Goal: Information Seeking & Learning: Learn about a topic

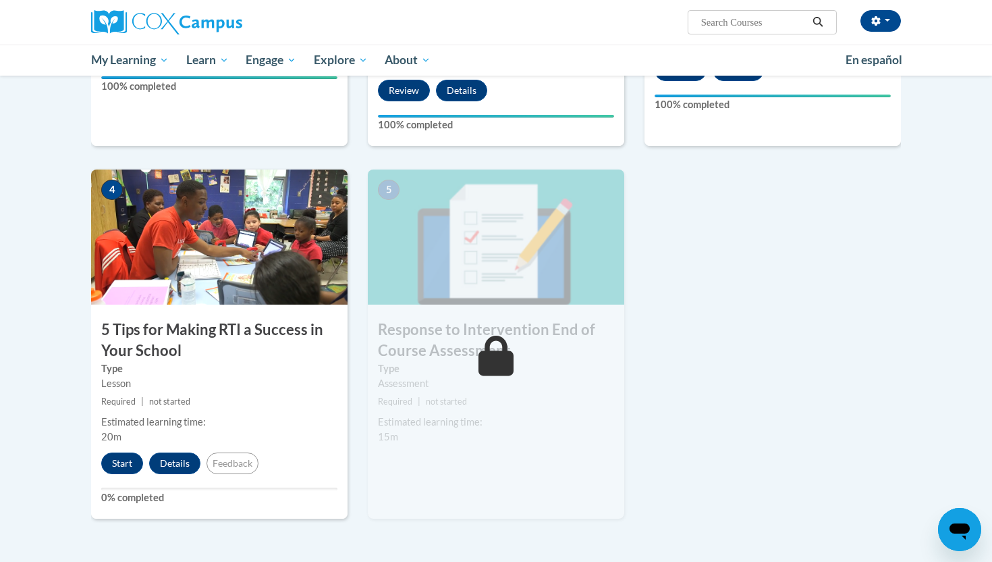
scroll to position [562, 0]
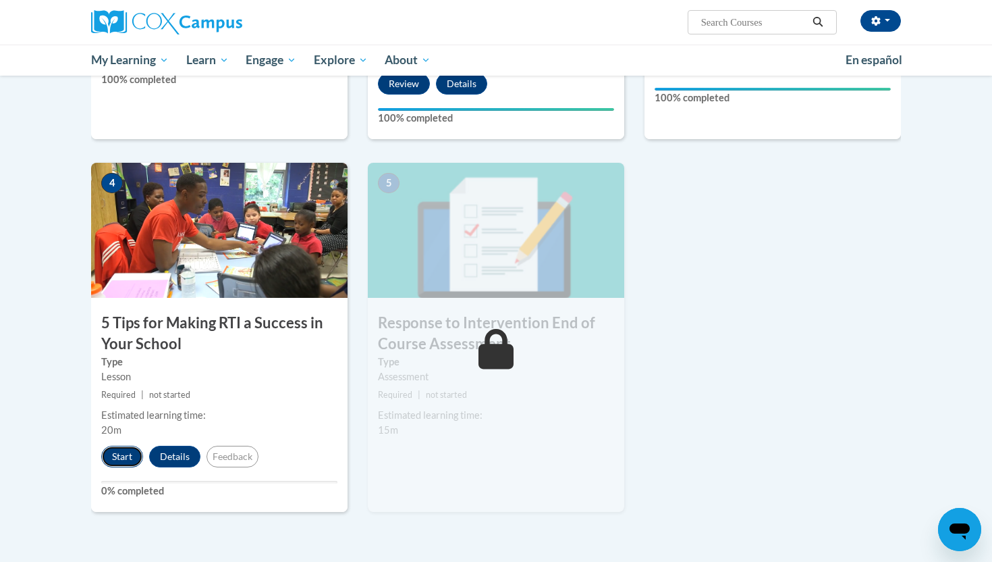
click at [128, 450] on button "Start" at bounding box center [122, 456] width 42 height 22
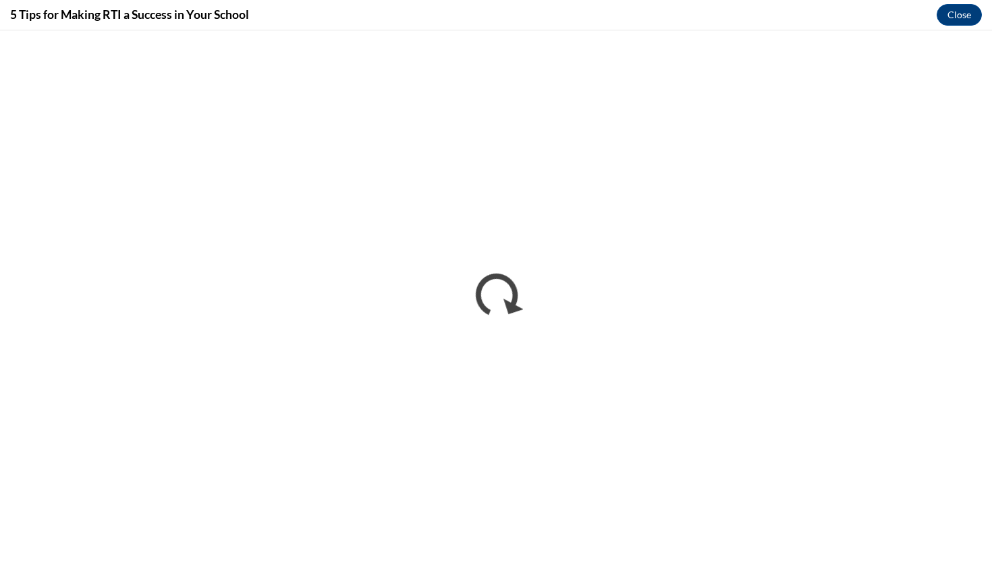
scroll to position [0, 0]
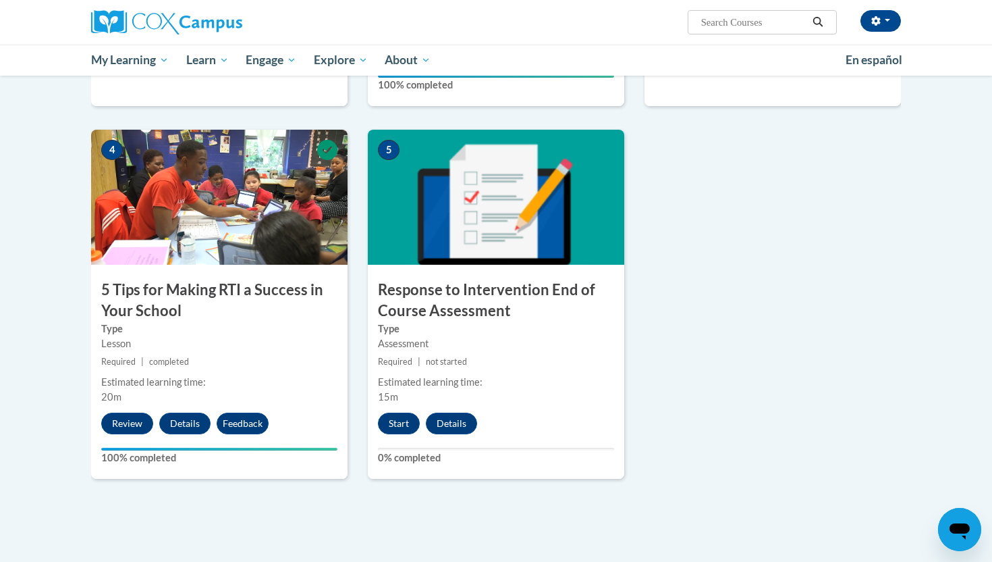
scroll to position [601, 0]
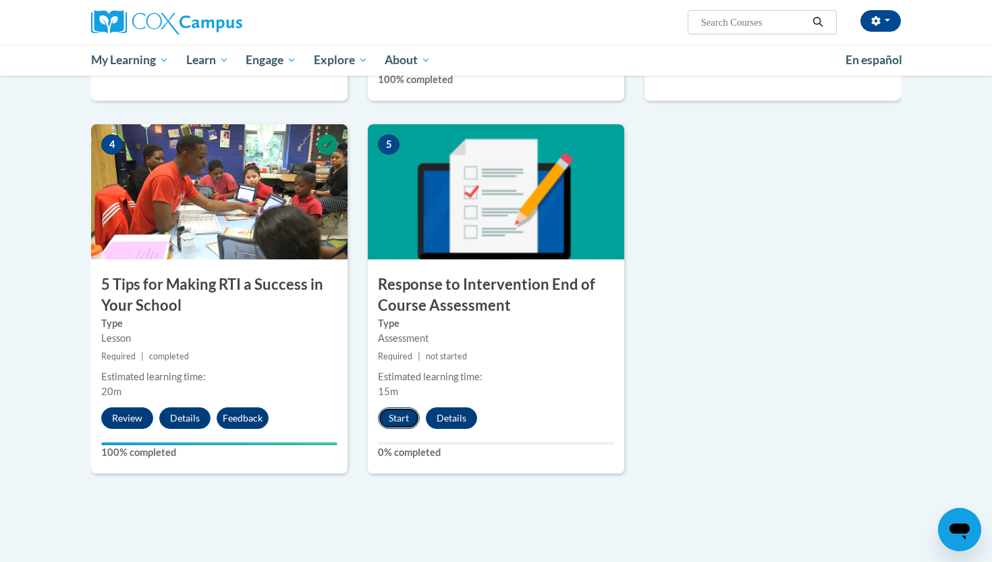
click at [404, 418] on button "Start" at bounding box center [399, 418] width 42 height 22
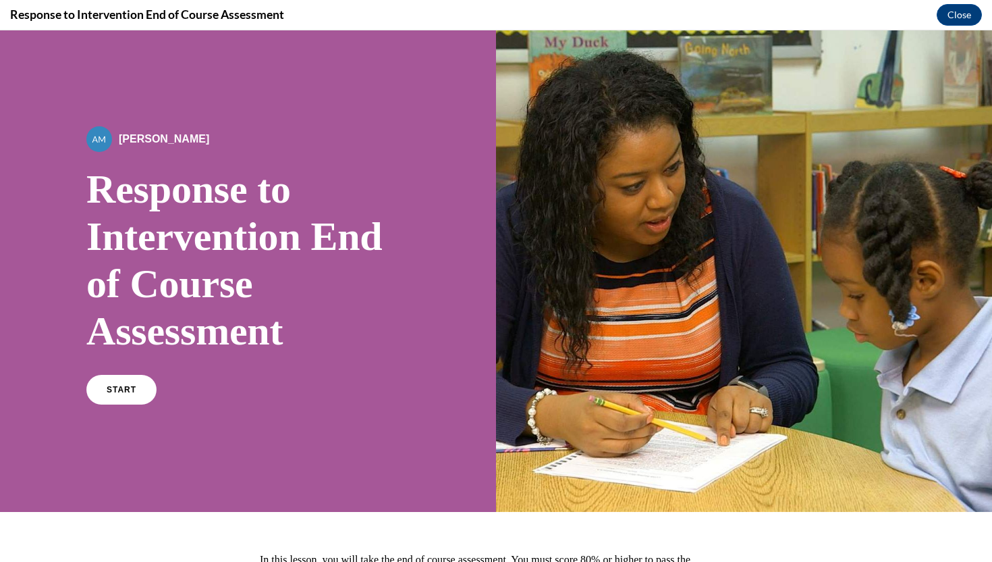
scroll to position [146, 0]
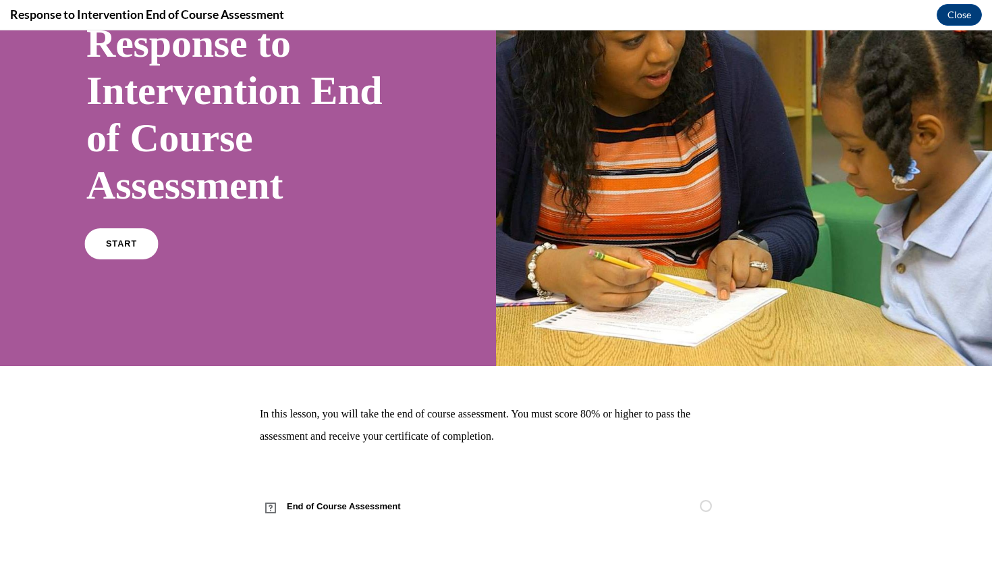
click at [130, 255] on link "START" at bounding box center [121, 243] width 74 height 31
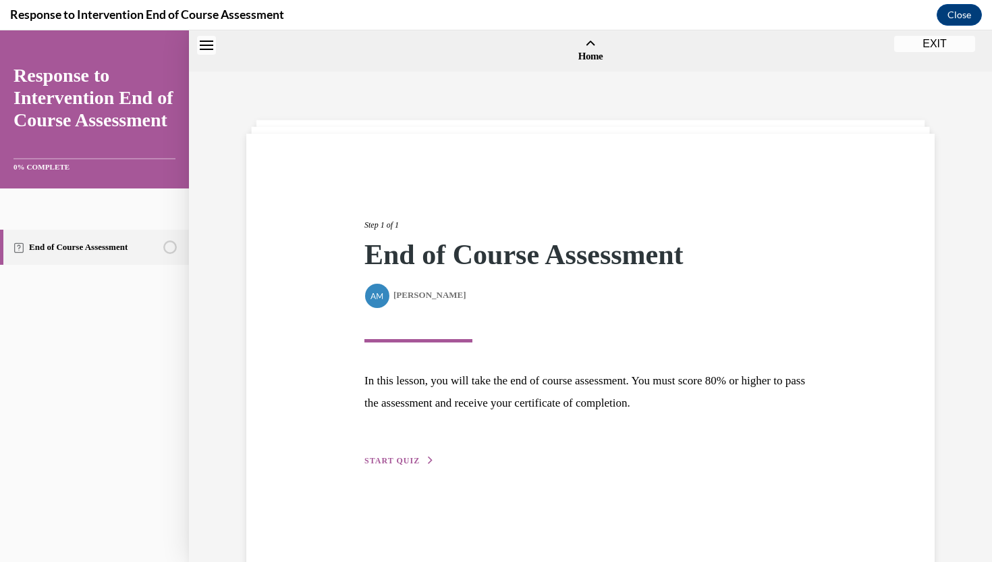
scroll to position [42, 0]
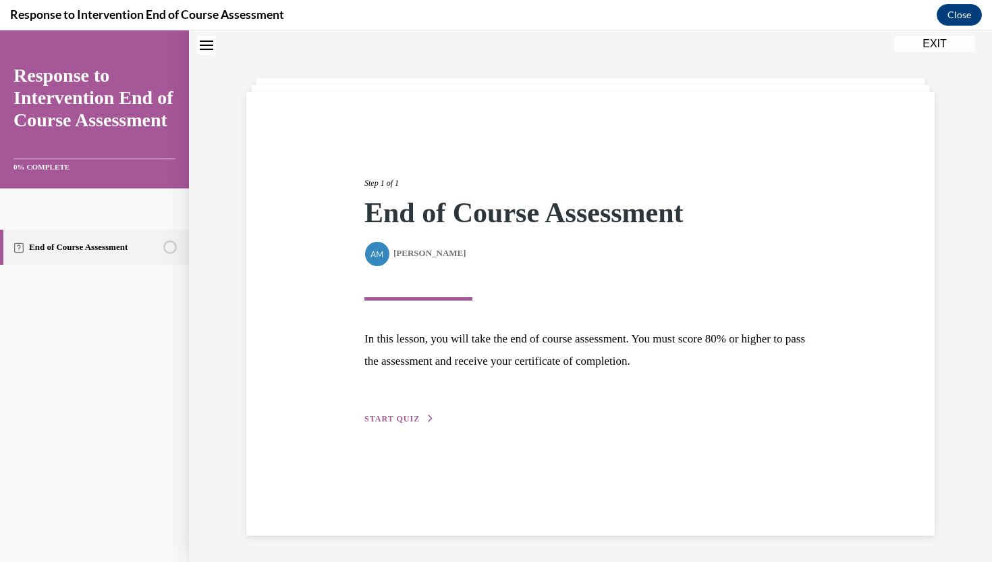
click at [416, 421] on span "START QUIZ" at bounding box center [391, 418] width 55 height 9
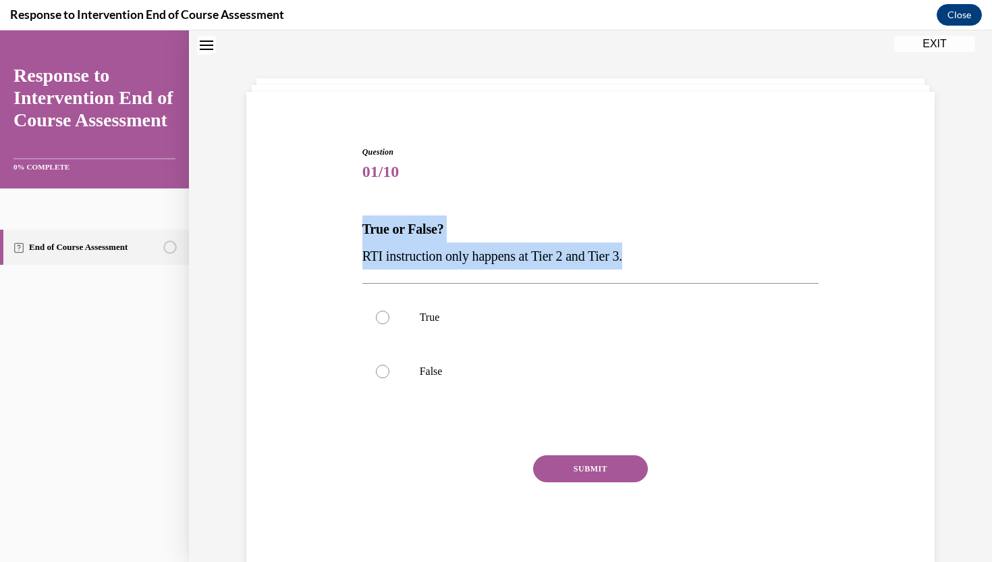
drag, startPoint x: 364, startPoint y: 229, endPoint x: 654, endPoint y: 262, distance: 291.4
click at [654, 262] on div "True or False? RTI instruction only happens at Tier 2 and Tier 3." at bounding box center [590, 242] width 457 height 54
copy div "True or False? RTI instruction only happens at Tier 2 and Tier 3."
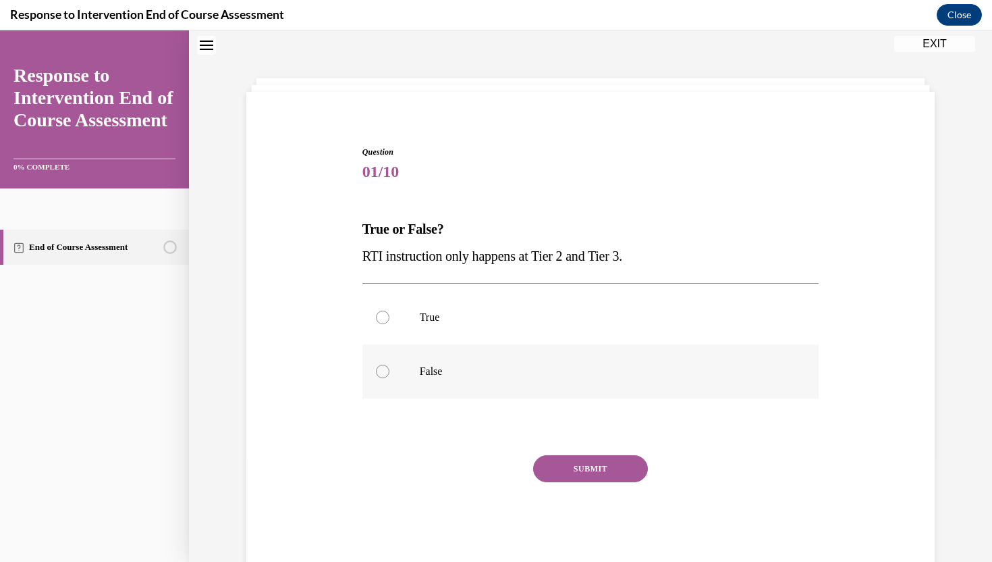
click at [395, 378] on label "False" at bounding box center [590, 371] width 457 height 54
click at [389, 378] on input "False" at bounding box center [382, 370] width 13 height 13
radio input "true"
click at [582, 470] on button "SUBMIT" at bounding box center [590, 468] width 115 height 27
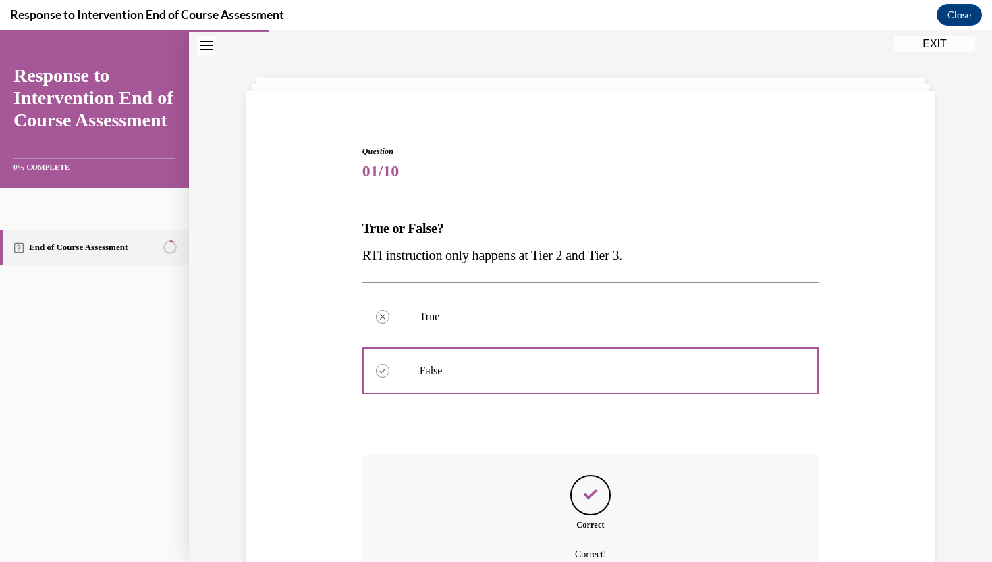
scroll to position [182, 0]
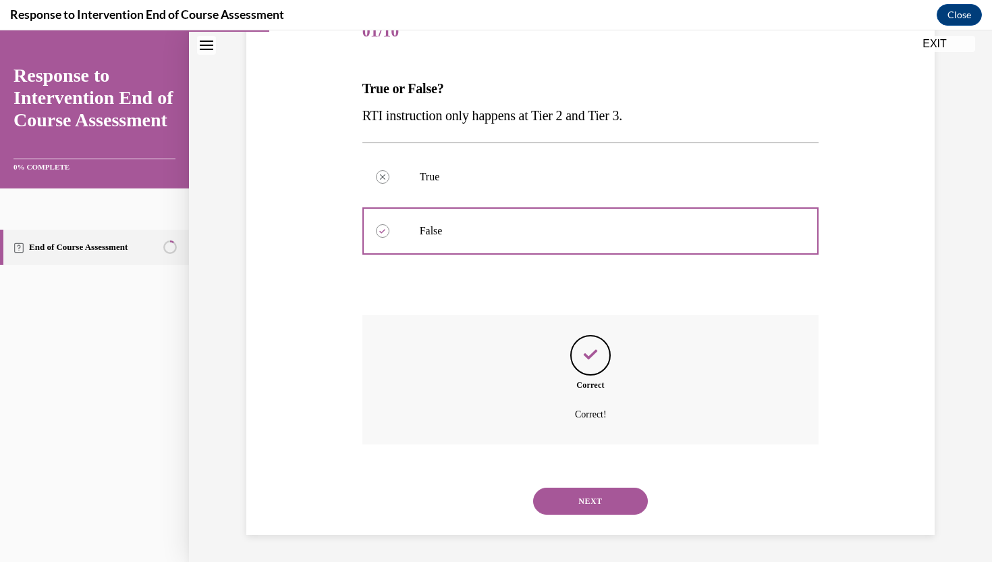
click at [587, 494] on button "NEXT" at bounding box center [590, 500] width 115 height 27
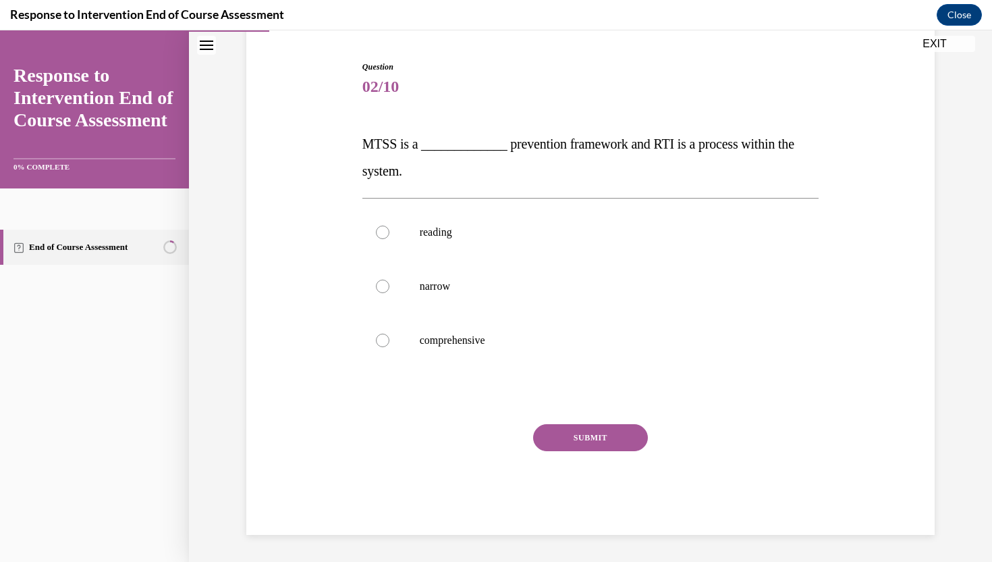
scroll to position [127, 0]
click at [441, 342] on p "comprehensive" at bounding box center [603, 339] width 366 height 13
click at [389, 342] on input "comprehensive" at bounding box center [382, 339] width 13 height 13
radio input "true"
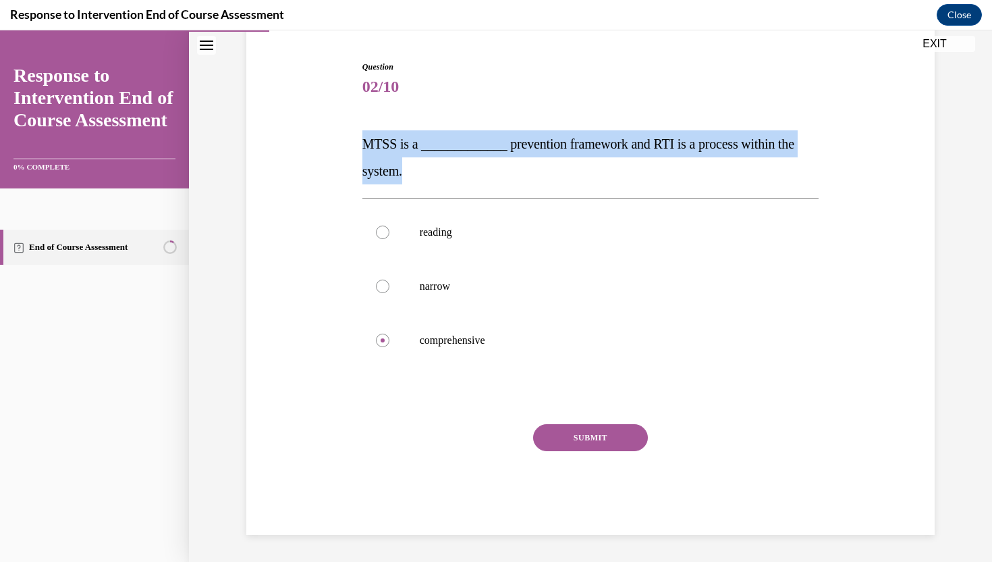
drag, startPoint x: 363, startPoint y: 140, endPoint x: 411, endPoint y: 180, distance: 62.3
click at [411, 180] on p "MTSS is a _____________ prevention framework and RTI is a process within the sy…" at bounding box center [590, 157] width 457 height 54
copy span "MTSS is a _____________ prevention framework and RTI is a process within the sy…"
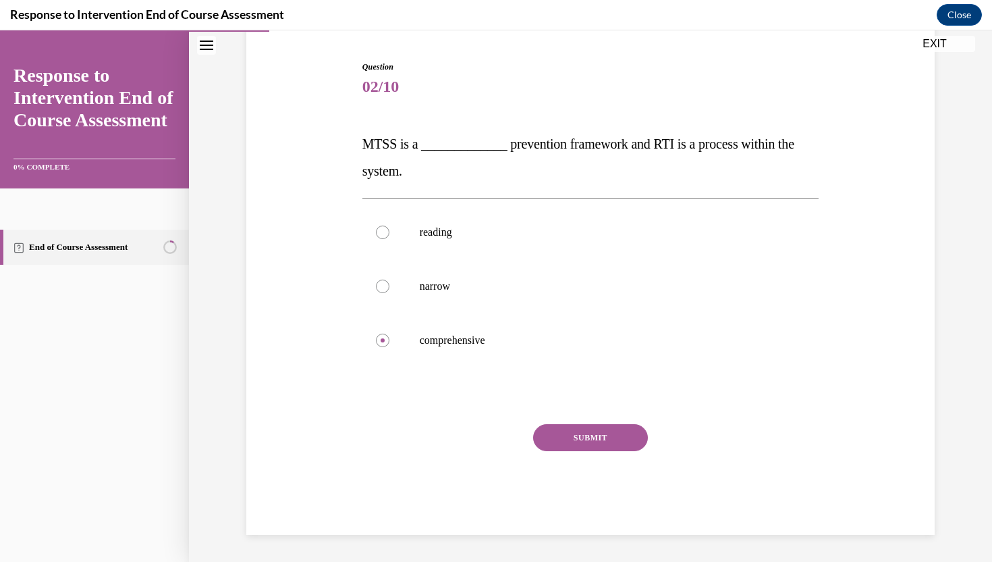
click at [363, 139] on span "MTSS is a _____________ prevention framework and RTI is a process within the sy…" at bounding box center [578, 157] width 432 height 42
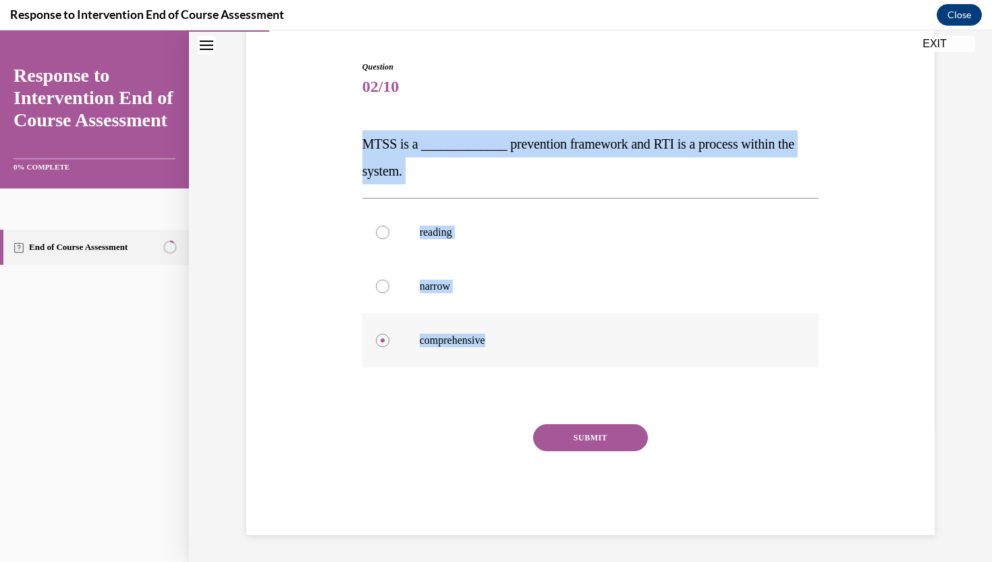
drag, startPoint x: 363, startPoint y: 139, endPoint x: 537, endPoint y: 342, distance: 266.6
click at [537, 342] on div "Question 02/10 MTSS is a _____________ prevention framework and RTI is a proces…" at bounding box center [590, 298] width 457 height 474
copy div "MTSS is a _____________ prevention framework and RTI is a process within the sy…"
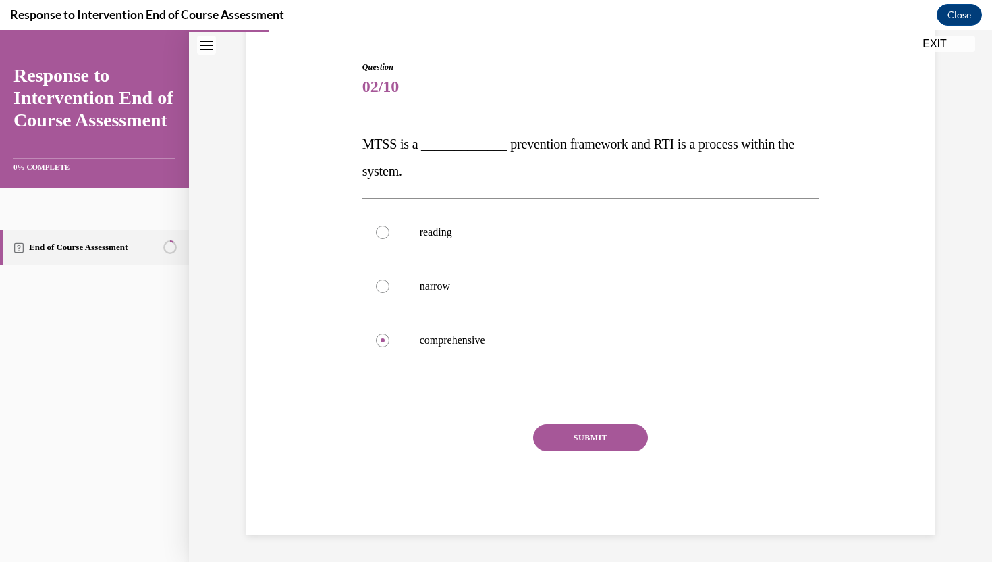
click at [539, 482] on div "SUBMIT" at bounding box center [590, 457] width 457 height 67
click at [593, 437] on button "SUBMIT" at bounding box center [590, 437] width 115 height 27
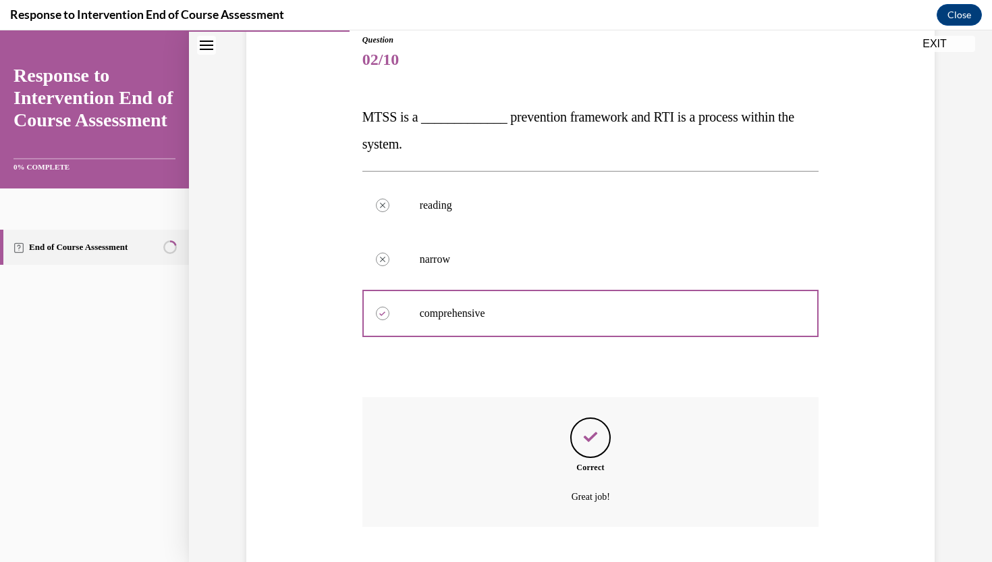
scroll to position [236, 0]
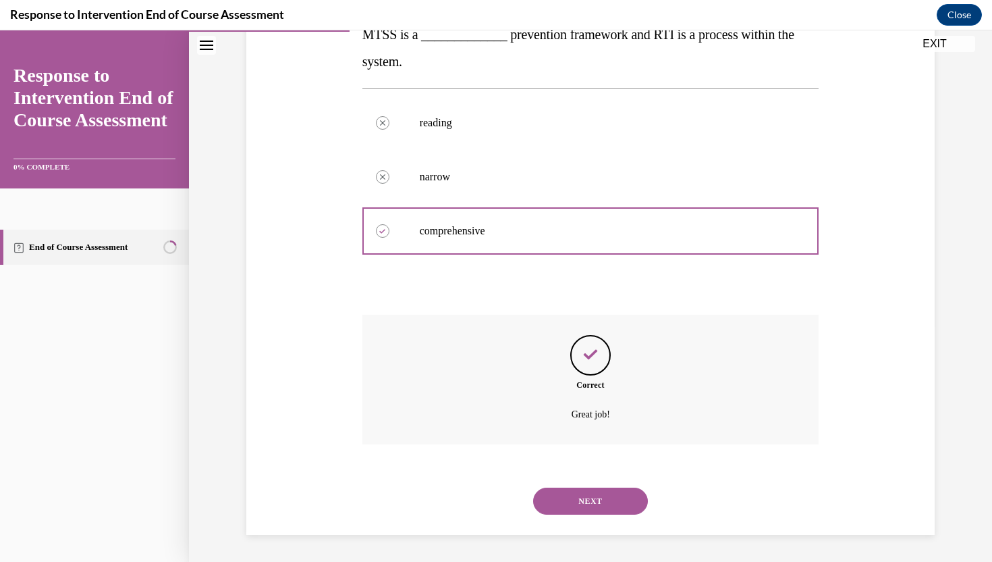
click at [576, 508] on button "NEXT" at bounding box center [590, 500] width 115 height 27
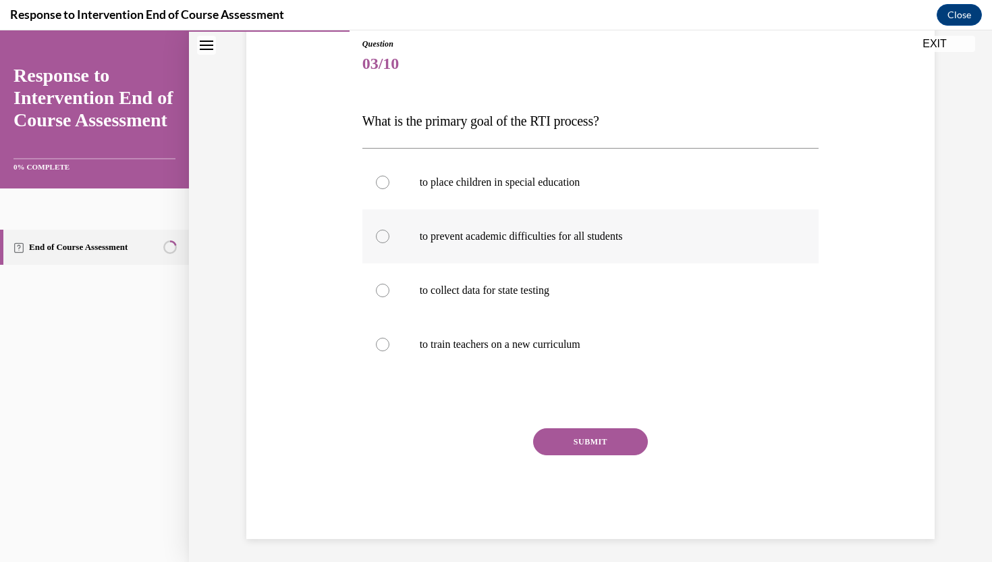
click at [471, 240] on p "to prevent academic difficulties for all students" at bounding box center [603, 235] width 366 height 13
click at [389, 240] on input "to prevent academic difficulties for all students" at bounding box center [382, 235] width 13 height 13
radio input "true"
click at [558, 439] on button "SUBMIT" at bounding box center [590, 441] width 115 height 27
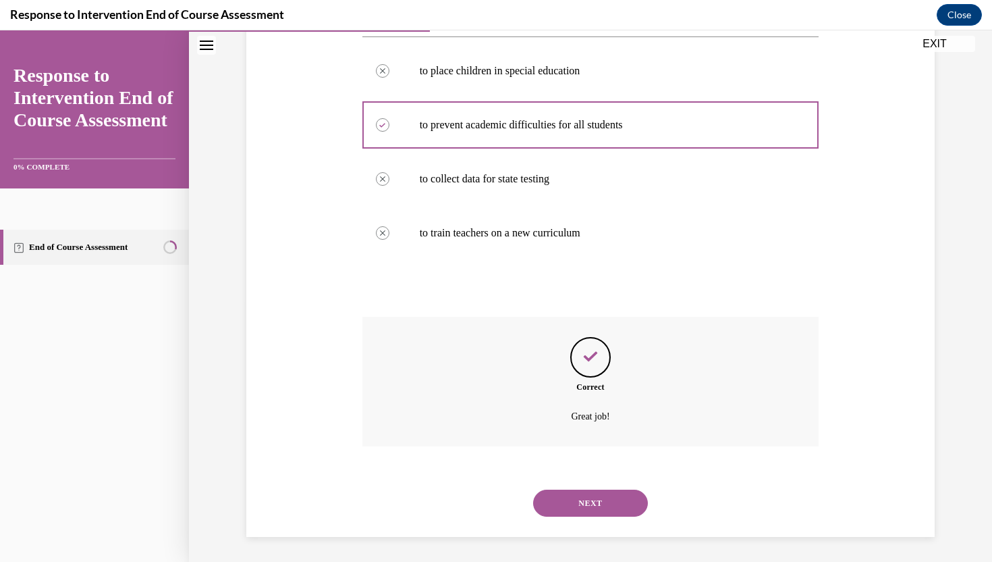
scroll to position [263, 0]
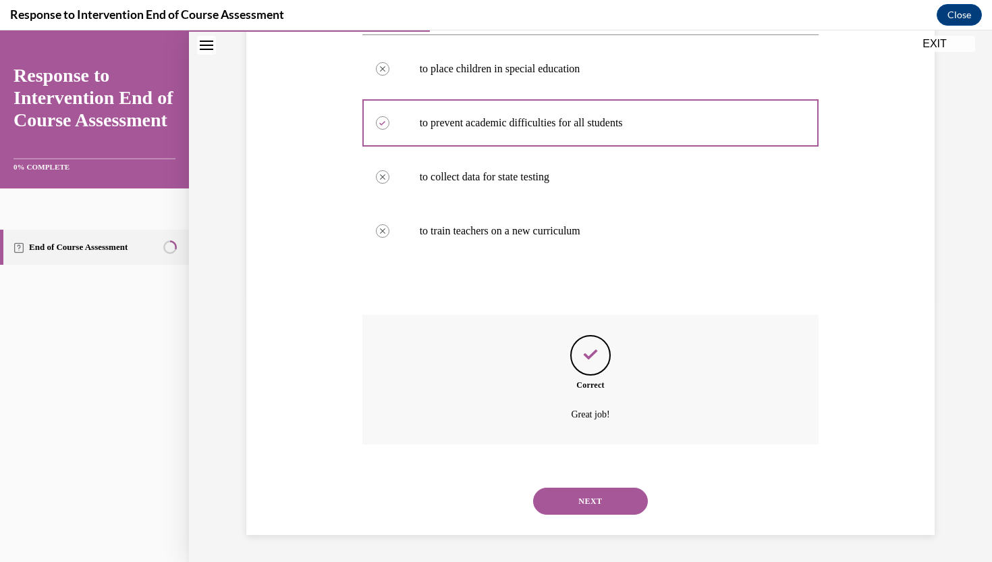
click at [588, 506] on button "NEXT" at bounding box center [590, 500] width 115 height 27
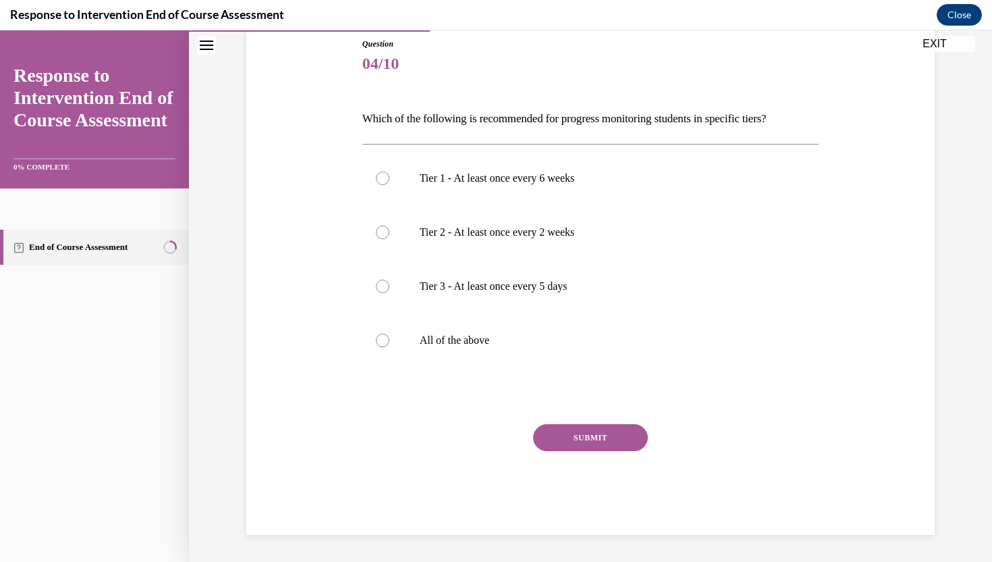
scroll to position [150, 0]
click at [491, 358] on label "All of the above" at bounding box center [590, 340] width 457 height 54
click at [389, 347] on input "All of the above" at bounding box center [382, 339] width 13 height 13
radio input "true"
click at [556, 435] on button "SUBMIT" at bounding box center [590, 437] width 115 height 27
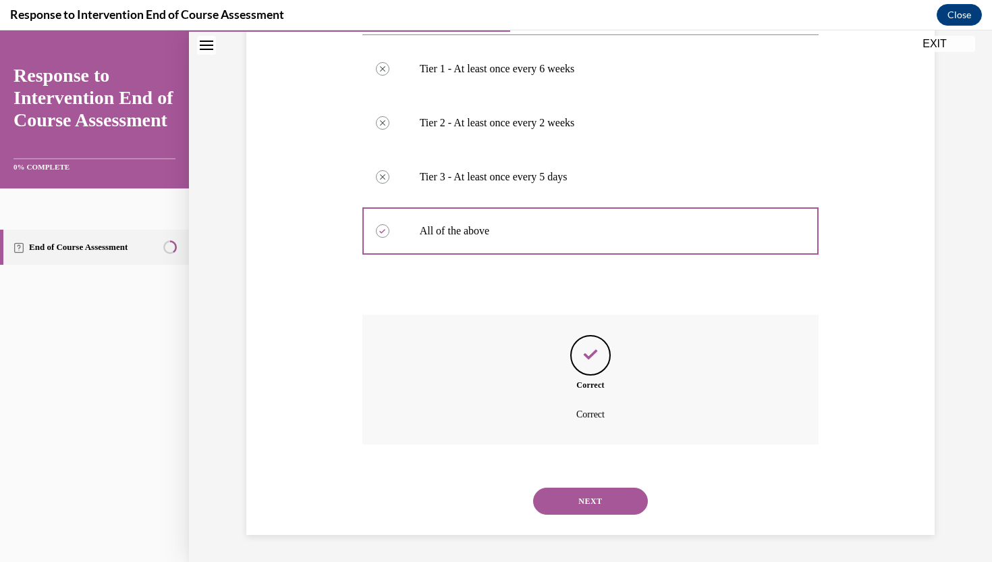
click at [577, 502] on button "NEXT" at bounding box center [590, 500] width 115 height 27
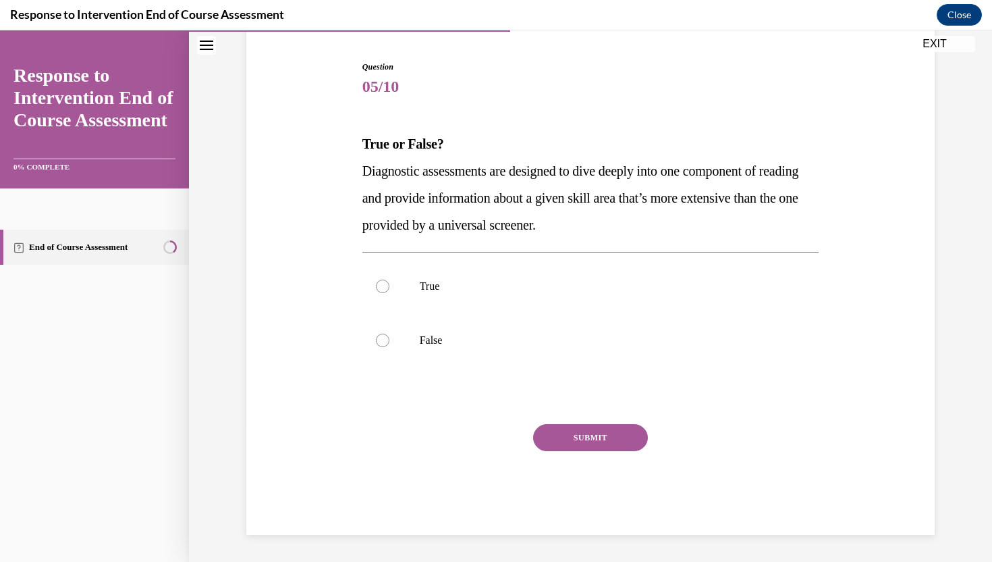
scroll to position [127, 0]
click at [360, 167] on div "Question 05/10 True or False? Diagnostic assessments are designed to dive deepl…" at bounding box center [591, 287] width 464 height 494
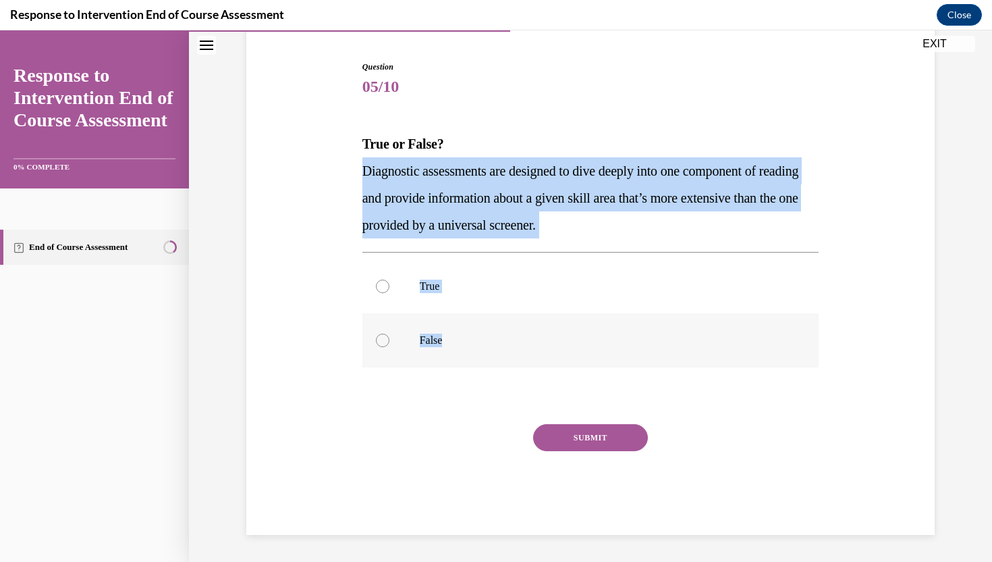
drag, startPoint x: 362, startPoint y: 169, endPoint x: 483, endPoint y: 346, distance: 213.2
click at [483, 346] on div "Question 05/10 True or False? Diagnostic assessments are designed to dive deepl…" at bounding box center [590, 298] width 457 height 474
copy div "Diagnostic assessments are designed to dive deeply into one component of readin…"
click at [435, 302] on label "True" at bounding box center [590, 286] width 457 height 54
click at [389, 293] on input "True" at bounding box center [382, 285] width 13 height 13
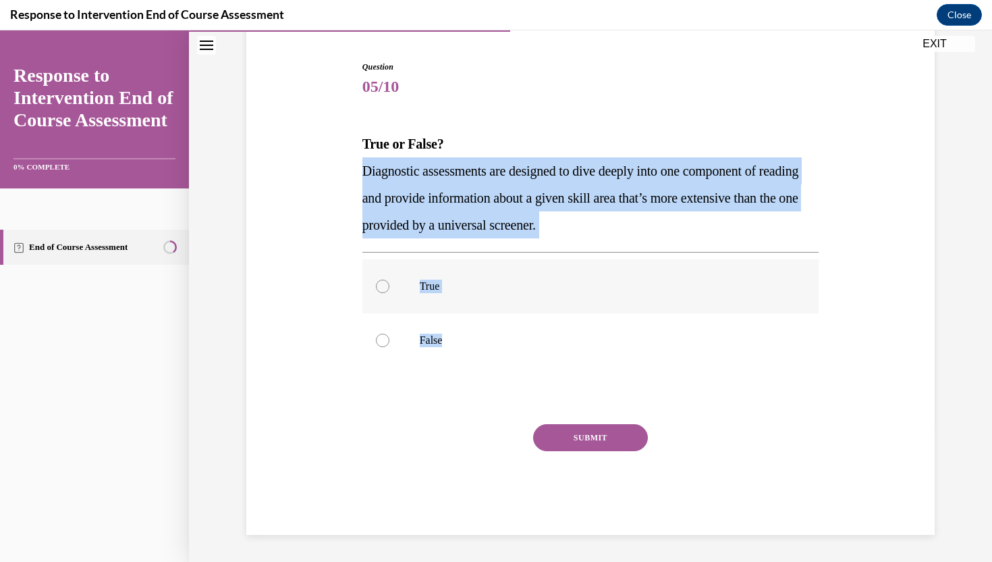
radio input "true"
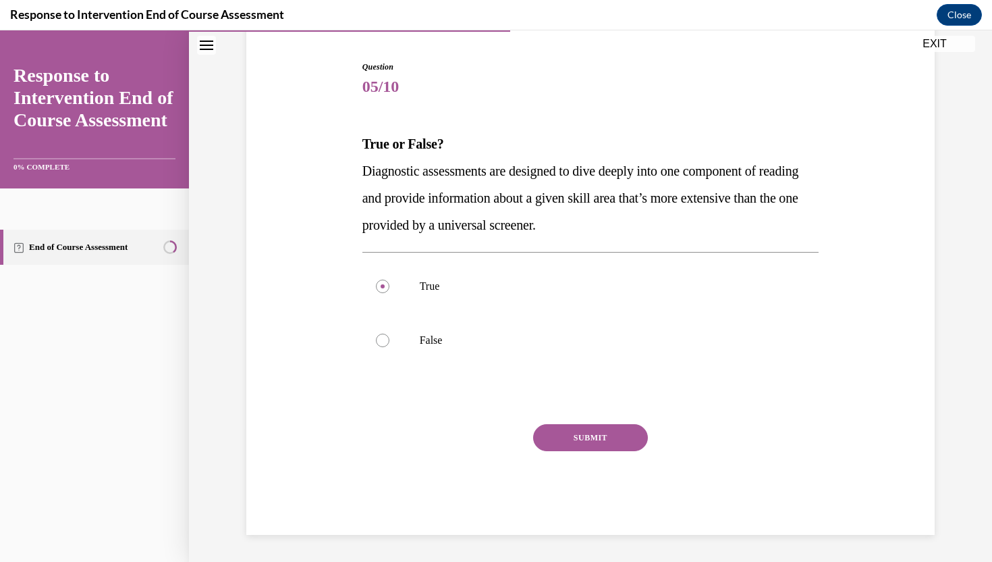
click at [561, 439] on button "SUBMIT" at bounding box center [590, 437] width 115 height 27
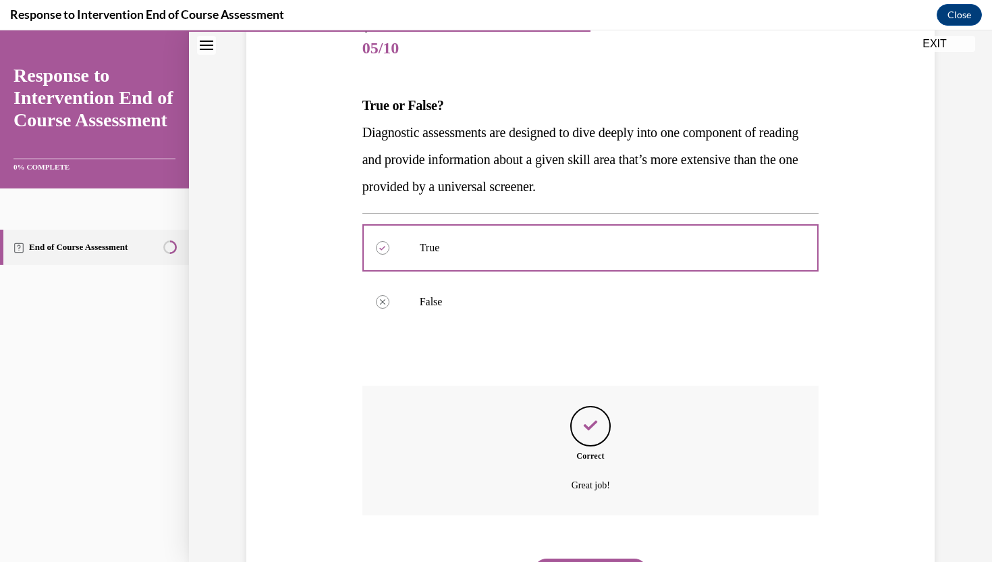
scroll to position [236, 0]
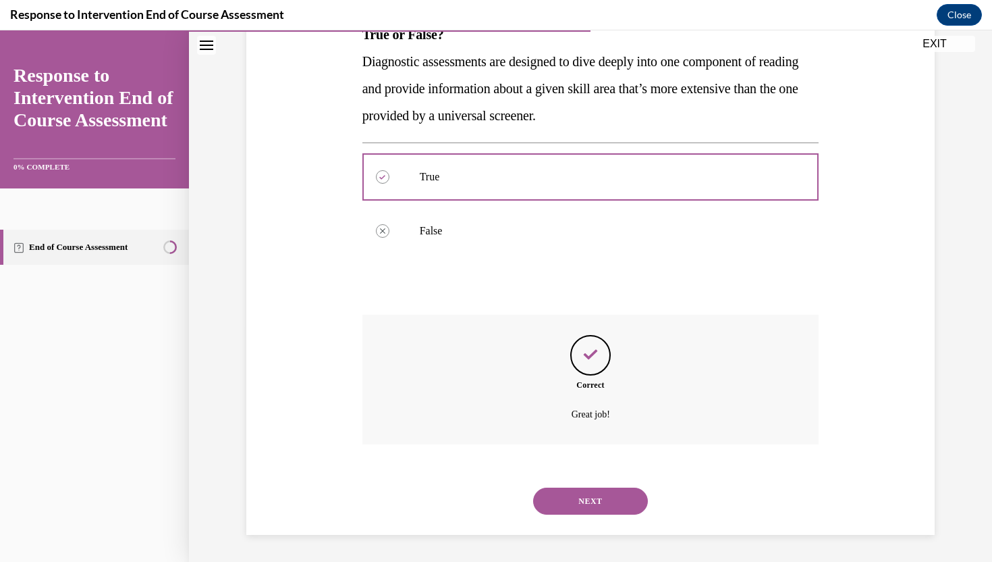
click at [582, 506] on button "NEXT" at bounding box center [590, 500] width 115 height 27
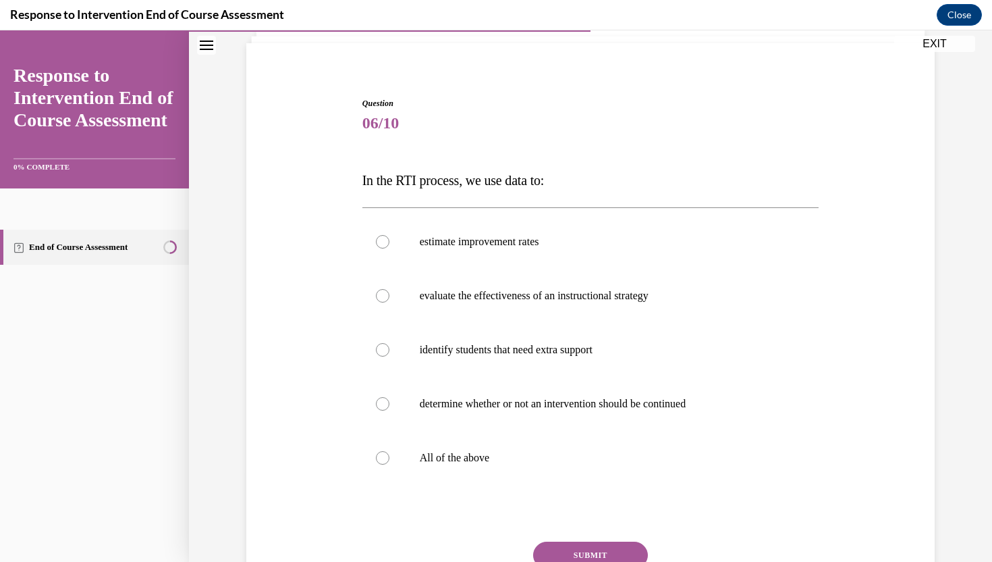
scroll to position [96, 0]
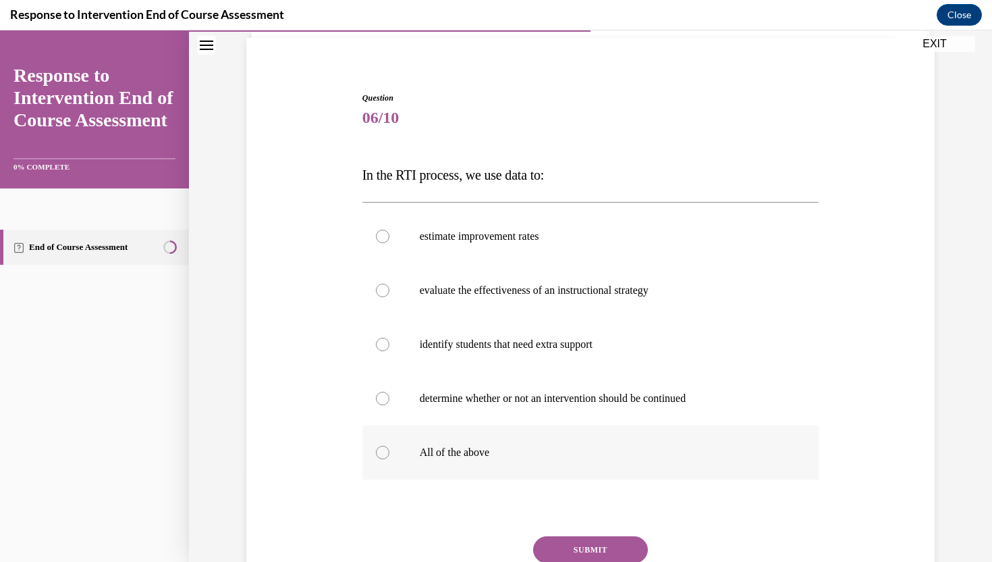
click at [524, 462] on label "All of the above" at bounding box center [590, 452] width 457 height 54
click at [389, 459] on input "All of the above" at bounding box center [382, 451] width 13 height 13
radio input "true"
click at [558, 543] on button "SUBMIT" at bounding box center [590, 549] width 115 height 27
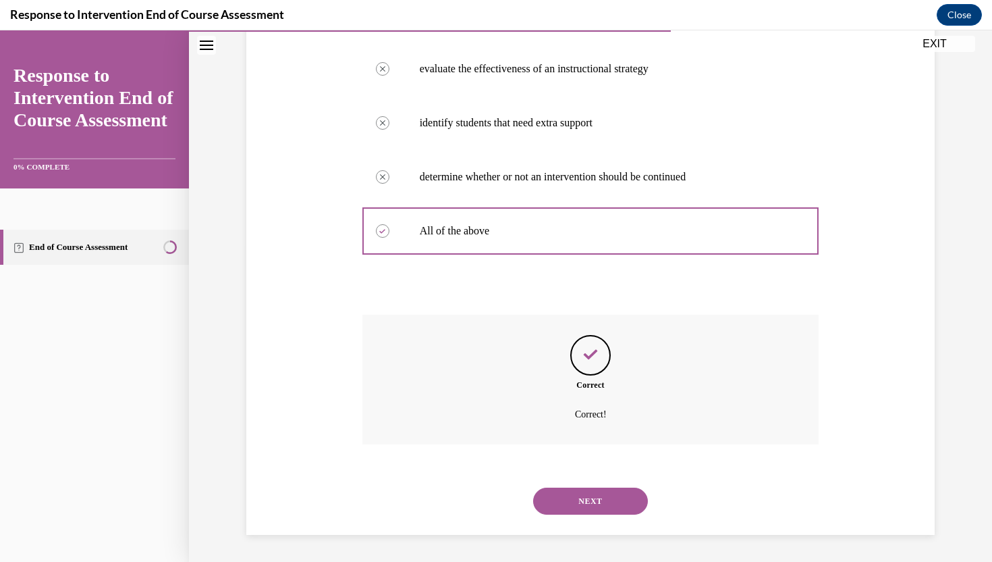
click at [572, 505] on button "NEXT" at bounding box center [590, 500] width 115 height 27
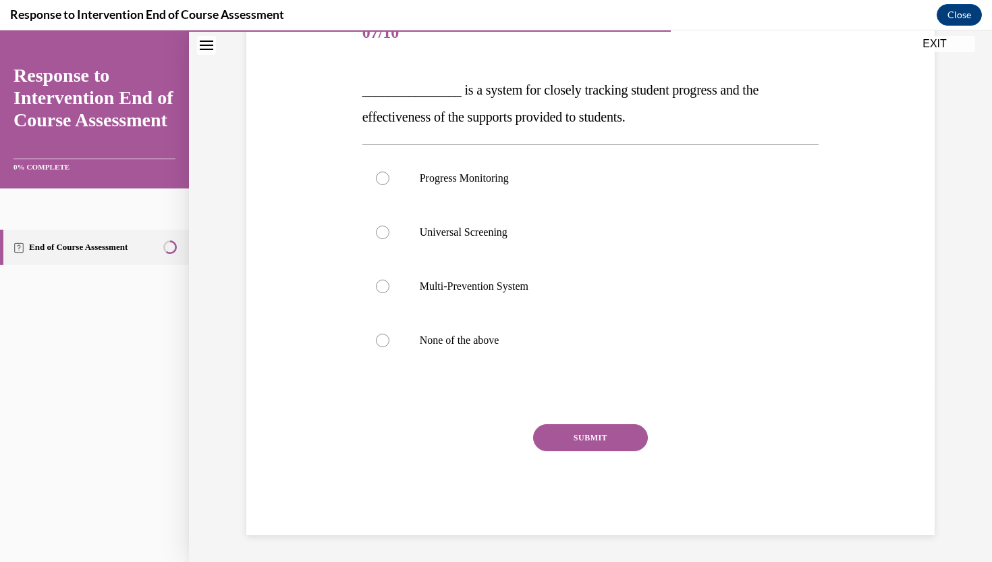
scroll to position [151, 0]
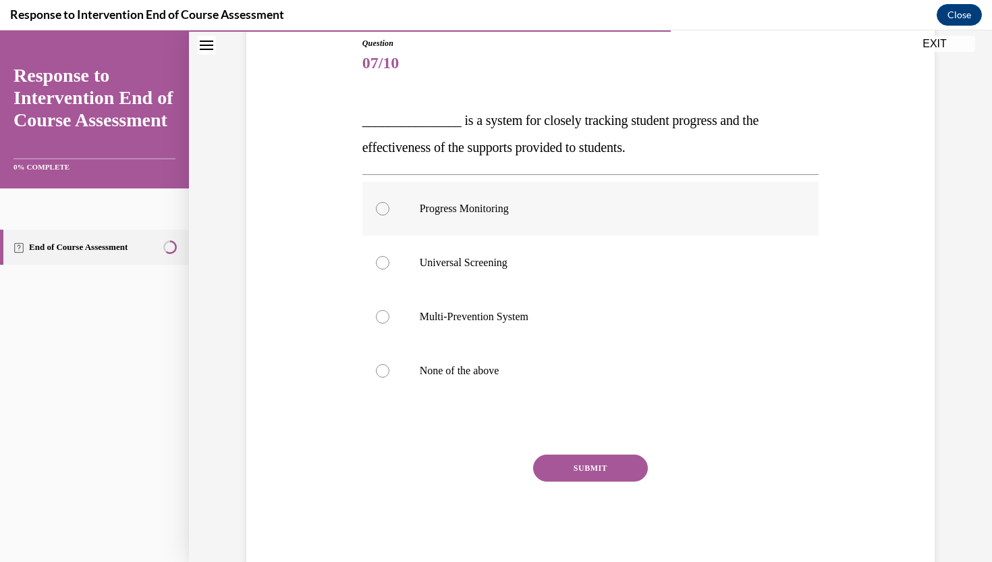
click at [541, 209] on p "Progress Monitoring" at bounding box center [603, 208] width 366 height 13
click at [389, 209] on input "Progress Monitoring" at bounding box center [382, 208] width 13 height 13
radio input "true"
click at [568, 467] on button "SUBMIT" at bounding box center [590, 467] width 115 height 27
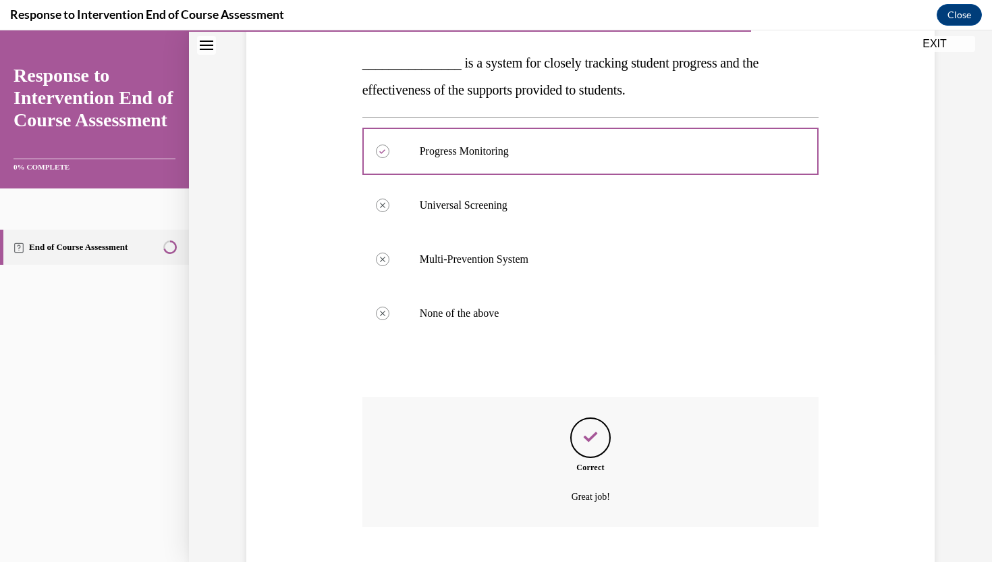
scroll to position [290, 0]
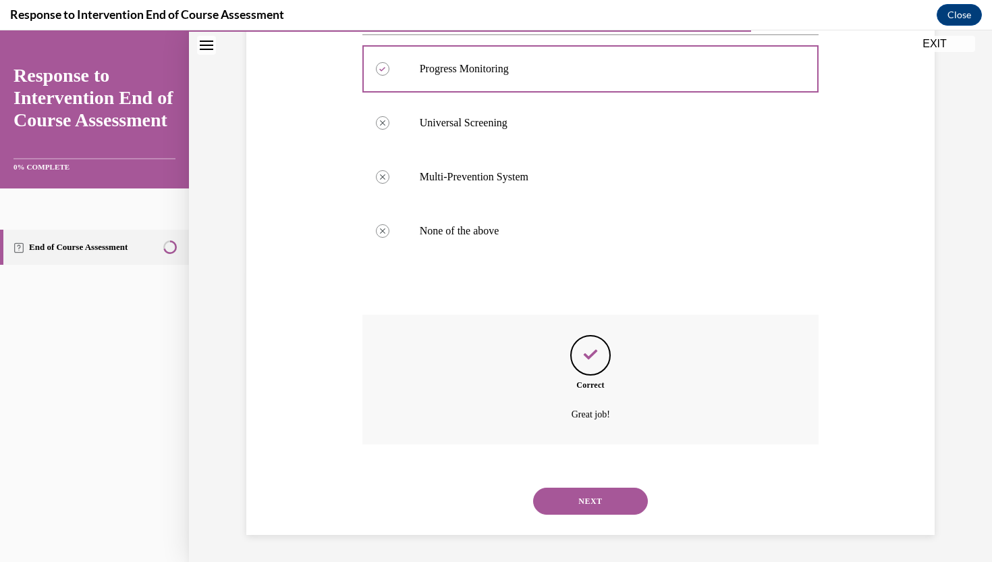
click at [570, 492] on button "NEXT" at bounding box center [590, 500] width 115 height 27
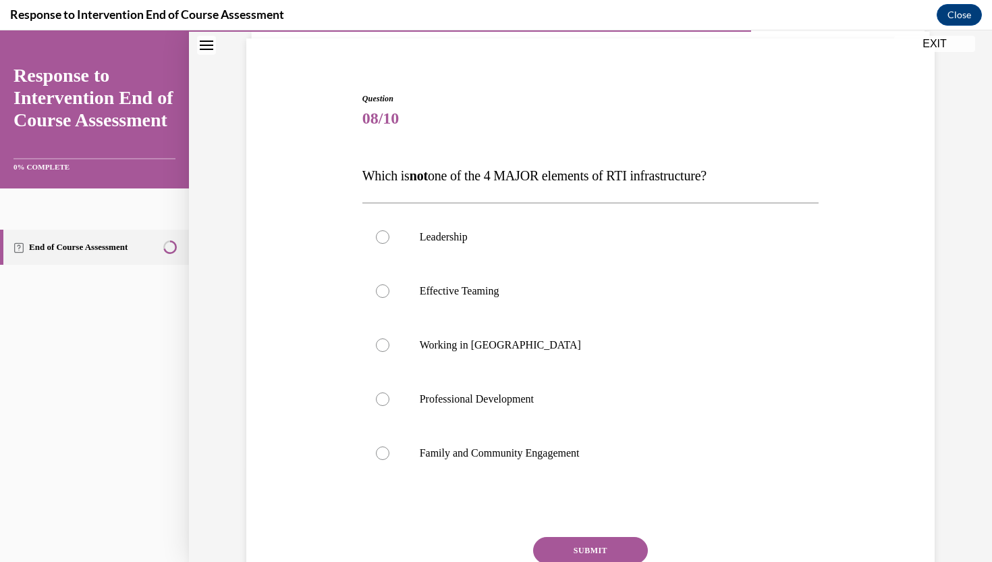
scroll to position [102, 0]
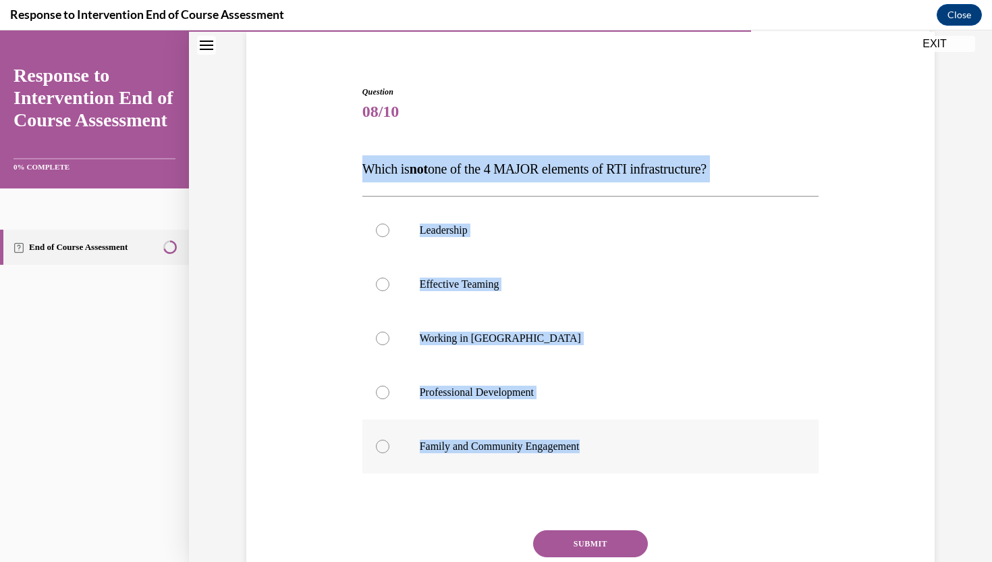
drag, startPoint x: 363, startPoint y: 171, endPoint x: 608, endPoint y: 458, distance: 376.7
click at [608, 458] on div "Question 08/10 Which is not one of the 4 MAJOR elements of RTI infrastructure? …" at bounding box center [590, 363] width 457 height 555
copy div "Which is not one of the 4 MAJOR elements of RTI infrastructure? Leadership Effe…"
click at [432, 334] on p "Working in [GEOGRAPHIC_DATA]" at bounding box center [603, 337] width 366 height 13
click at [389, 334] on input "Working in [GEOGRAPHIC_DATA]" at bounding box center [382, 337] width 13 height 13
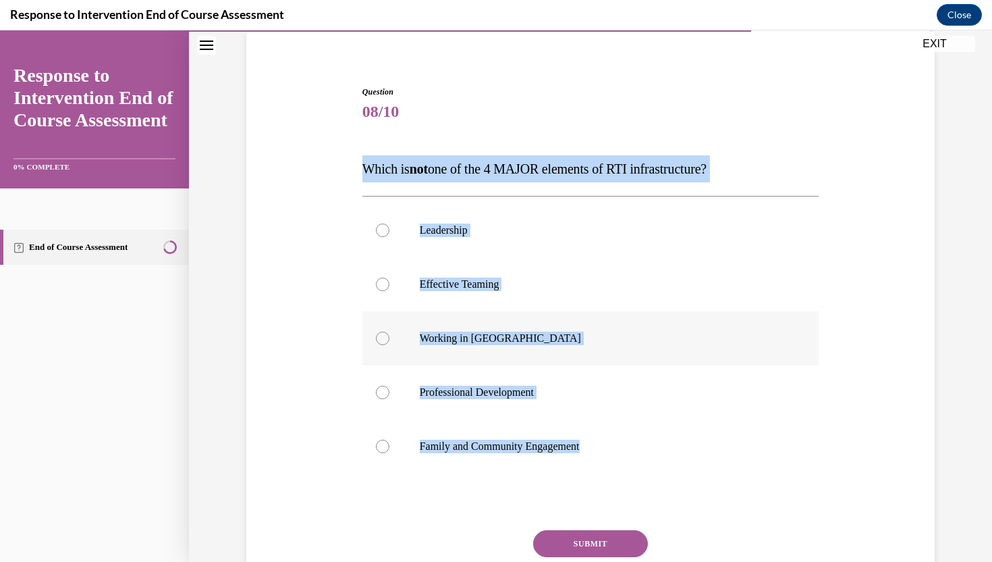
radio input "true"
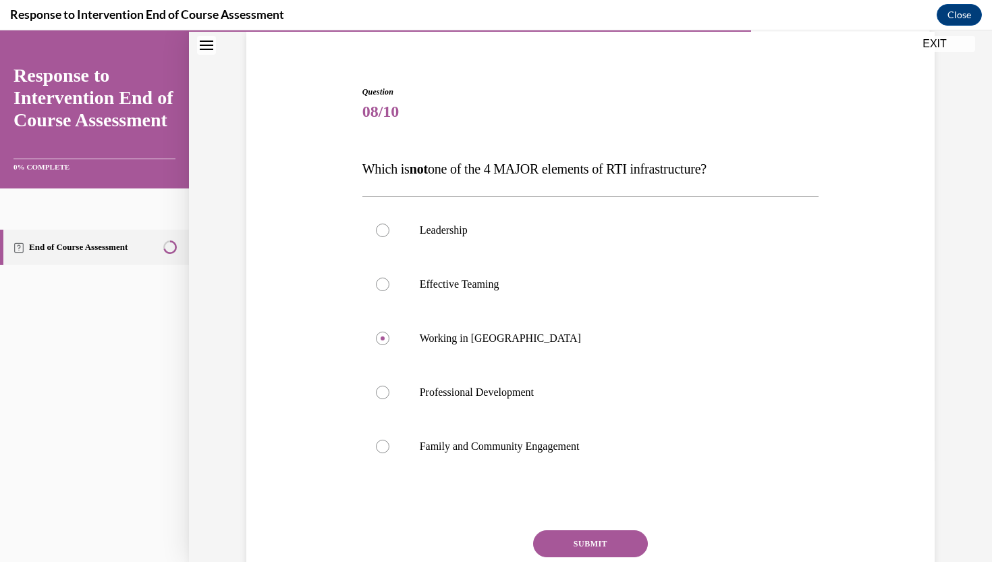
click at [579, 543] on button "SUBMIT" at bounding box center [590, 543] width 115 height 27
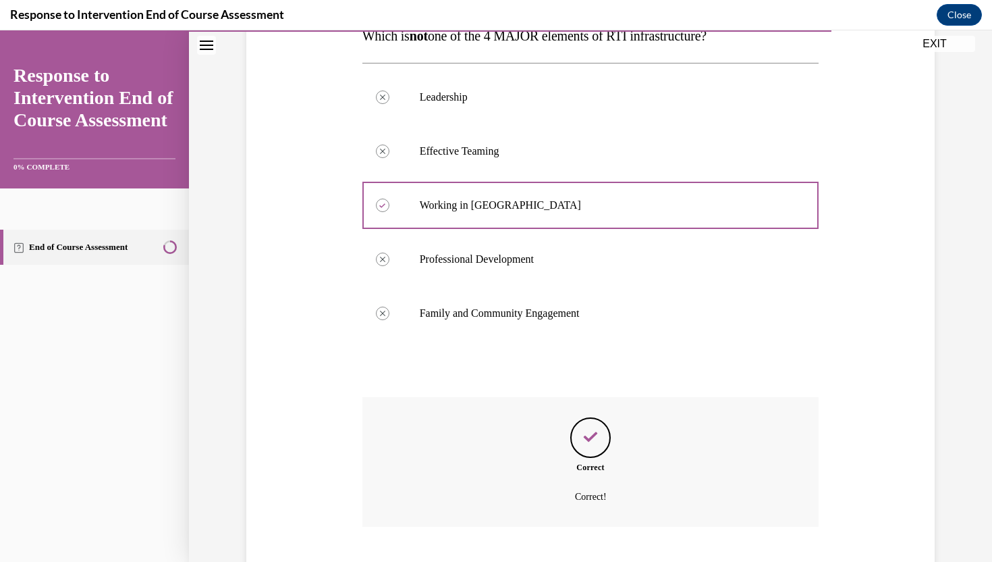
scroll to position [317, 0]
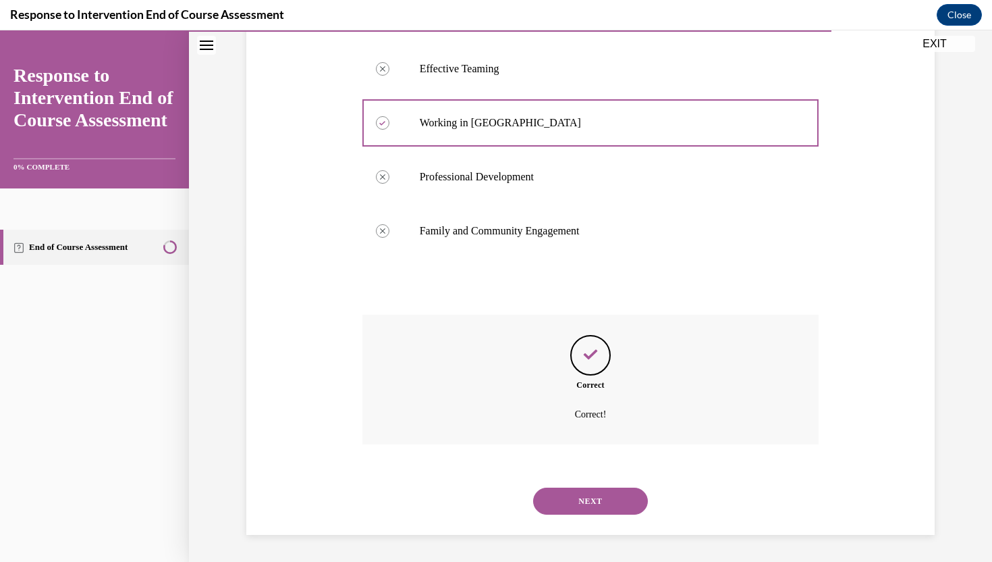
click at [586, 495] on button "NEXT" at bounding box center [590, 500] width 115 height 27
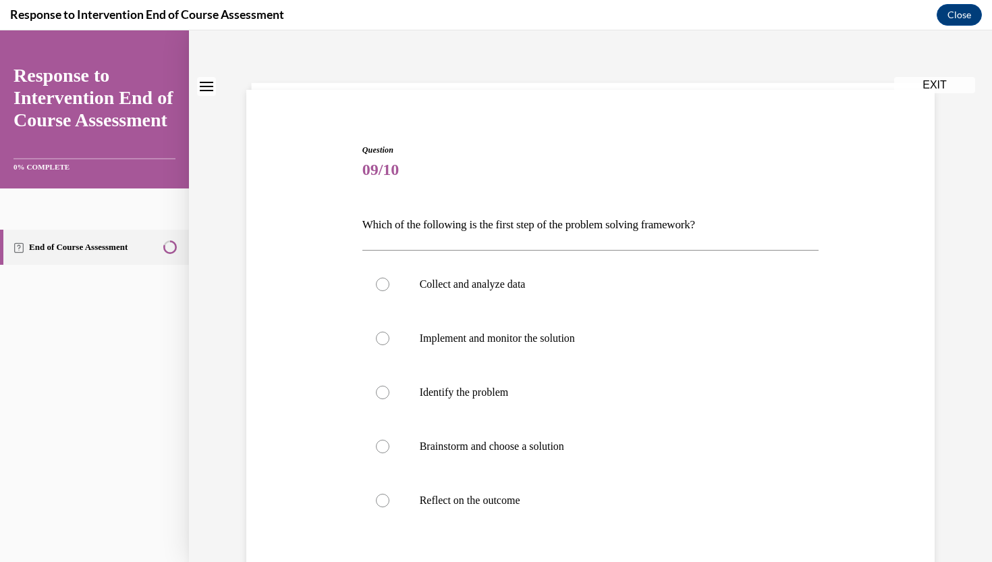
scroll to position [47, 0]
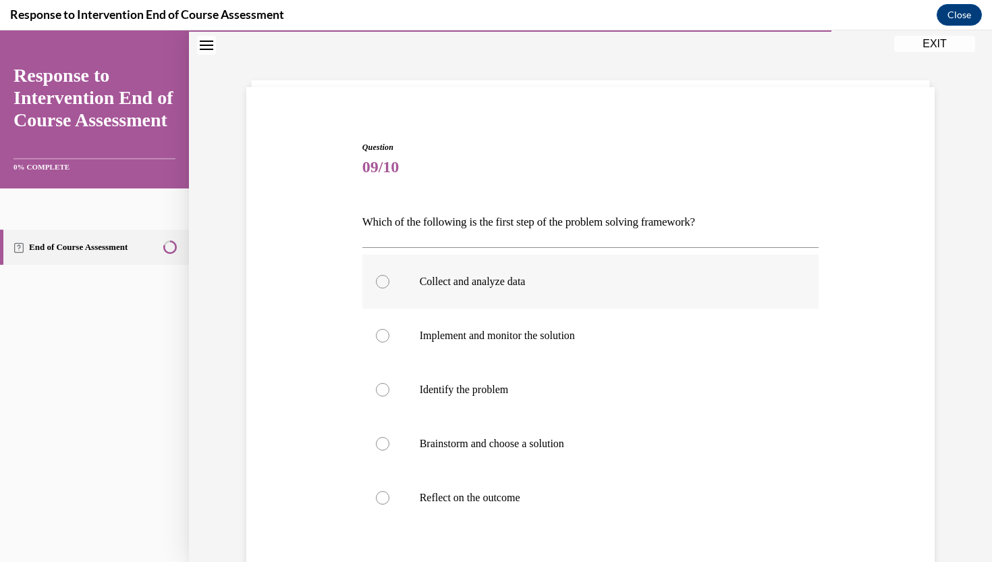
click at [546, 286] on p "Collect and analyze data" at bounding box center [603, 281] width 366 height 13
click at [389, 286] on input "Collect and analyze data" at bounding box center [382, 281] width 13 height 13
radio input "true"
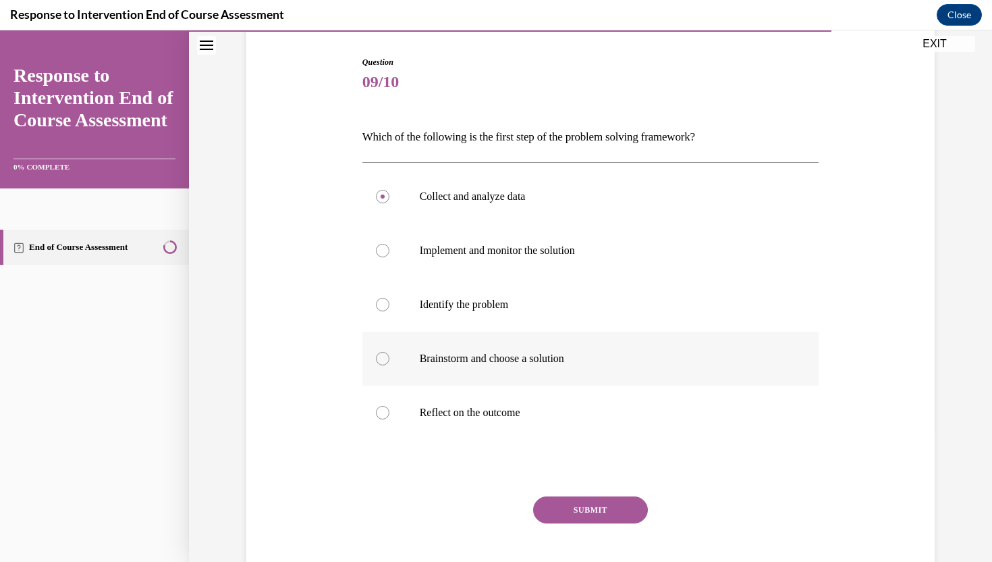
scroll to position [137, 0]
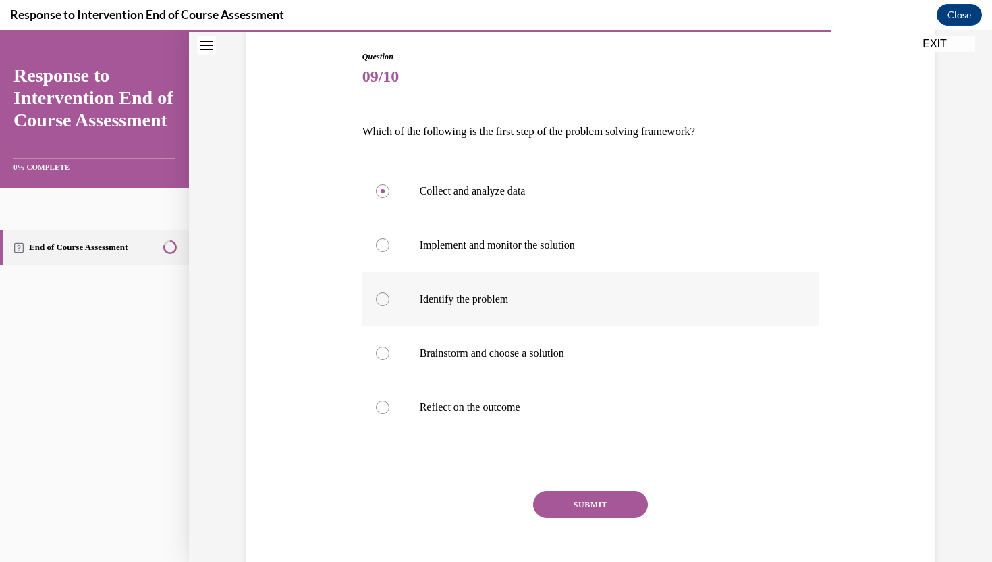
click at [504, 317] on label "Identify the problem" at bounding box center [590, 299] width 457 height 54
click at [389, 306] on input "Identify the problem" at bounding box center [382, 298] width 13 height 13
radio input "true"
click at [570, 506] on button "SUBMIT" at bounding box center [590, 504] width 115 height 27
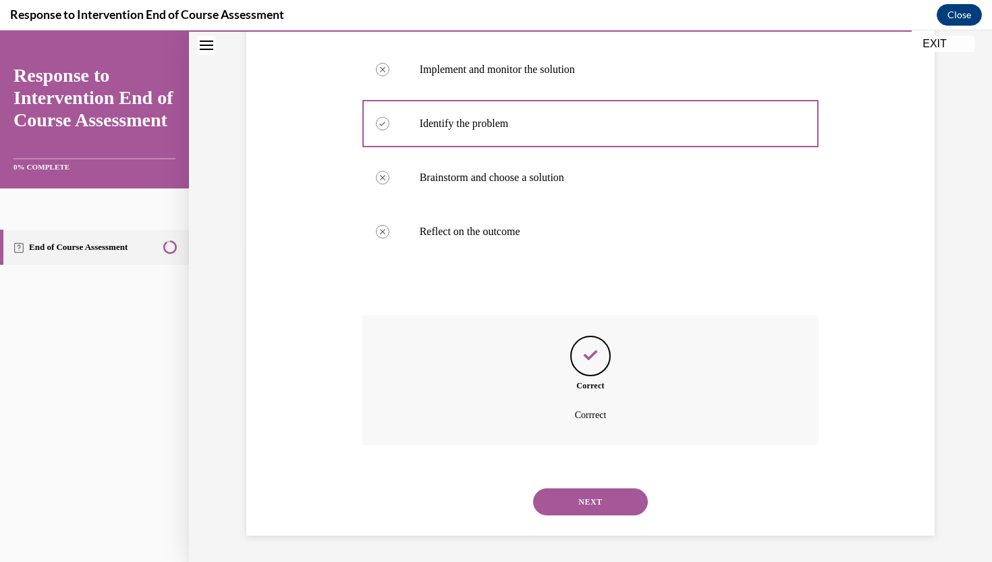
scroll to position [313, 0]
click at [570, 506] on button "NEXT" at bounding box center [590, 500] width 115 height 27
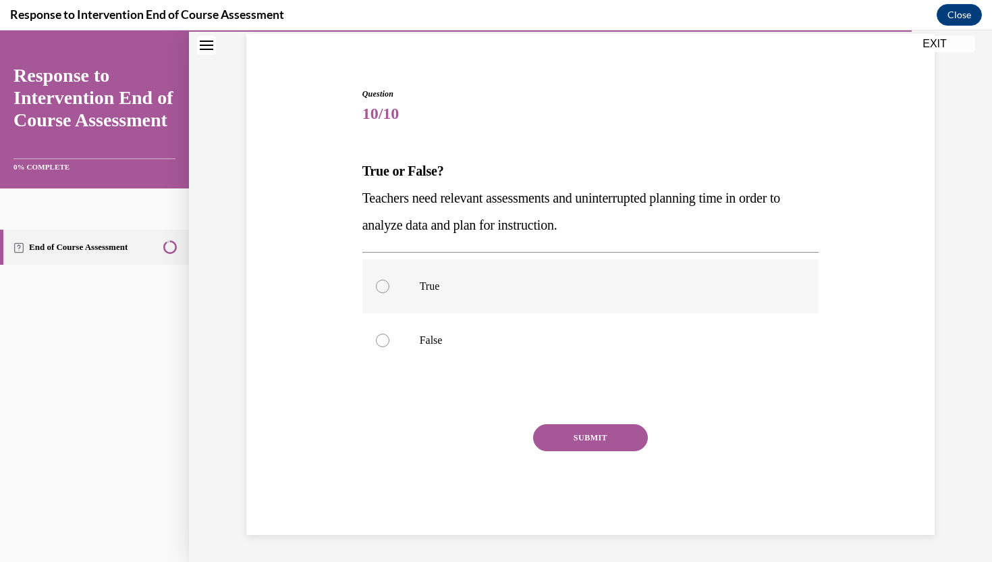
click at [446, 290] on p "True" at bounding box center [603, 285] width 366 height 13
click at [389, 290] on input "True" at bounding box center [382, 285] width 13 height 13
radio input "true"
click at [565, 435] on button "SUBMIT" at bounding box center [590, 437] width 115 height 27
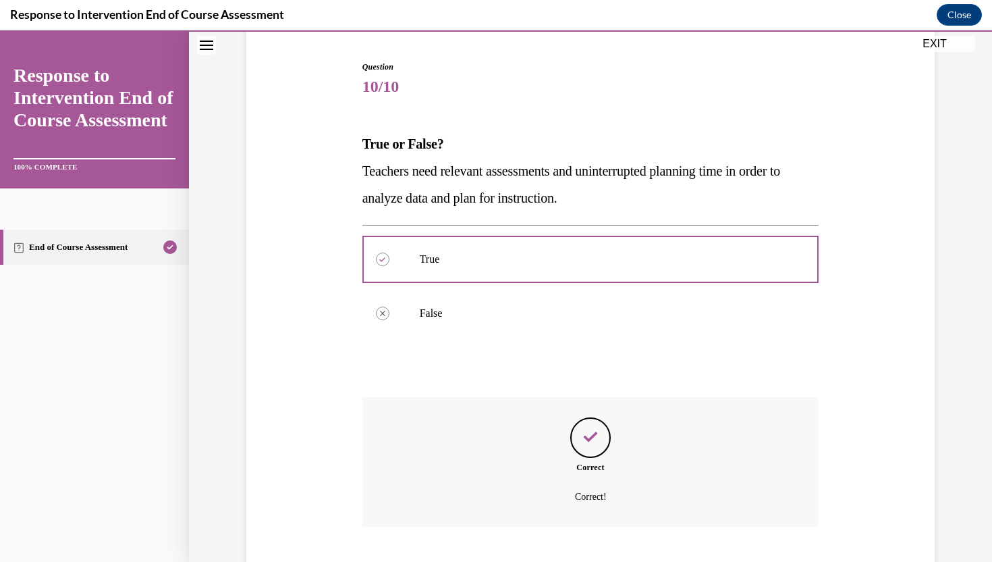
scroll to position [209, 0]
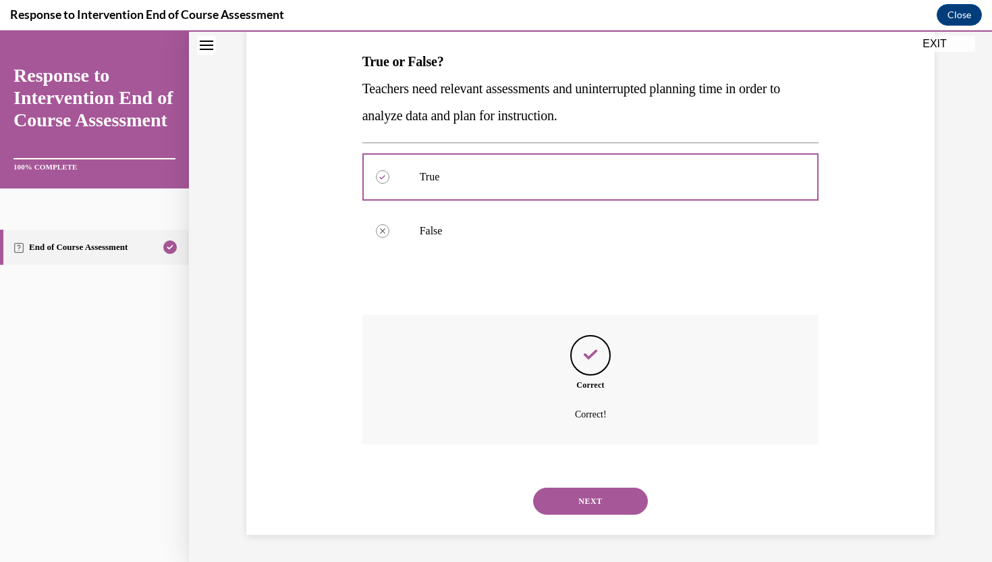
click at [580, 506] on button "NEXT" at bounding box center [590, 500] width 115 height 27
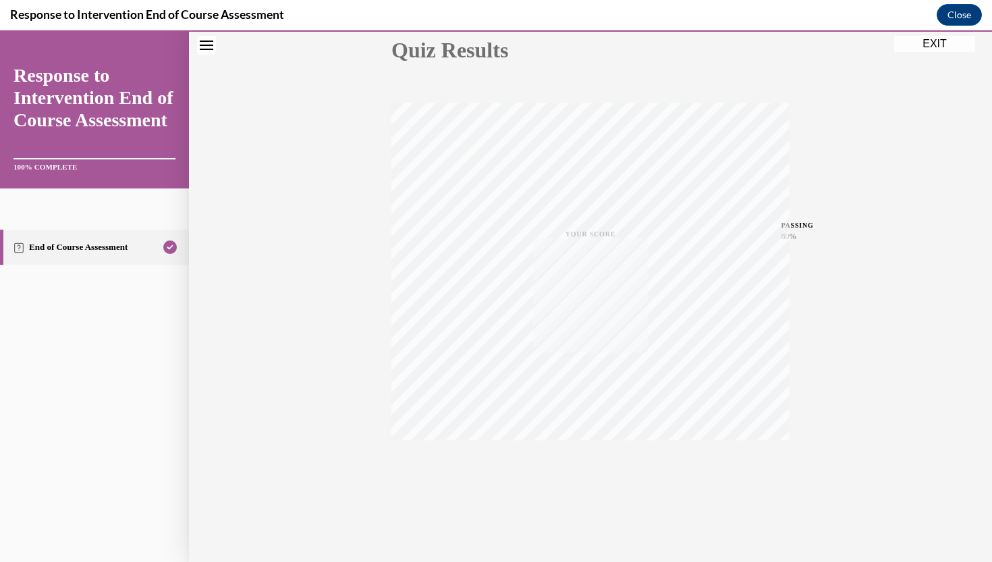
scroll to position [161, 0]
click at [921, 45] on button "EXIT" at bounding box center [934, 44] width 81 height 16
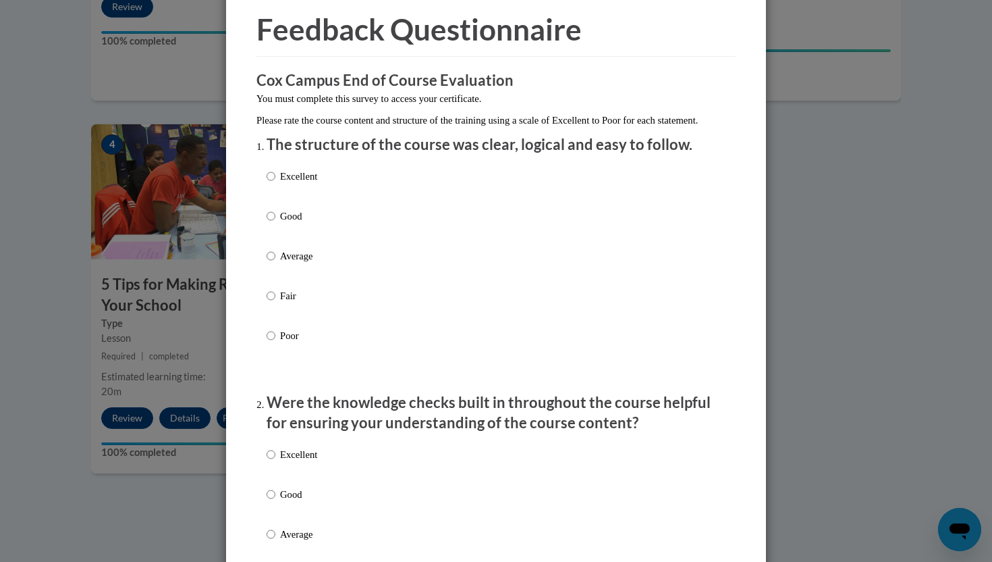
scroll to position [57, 0]
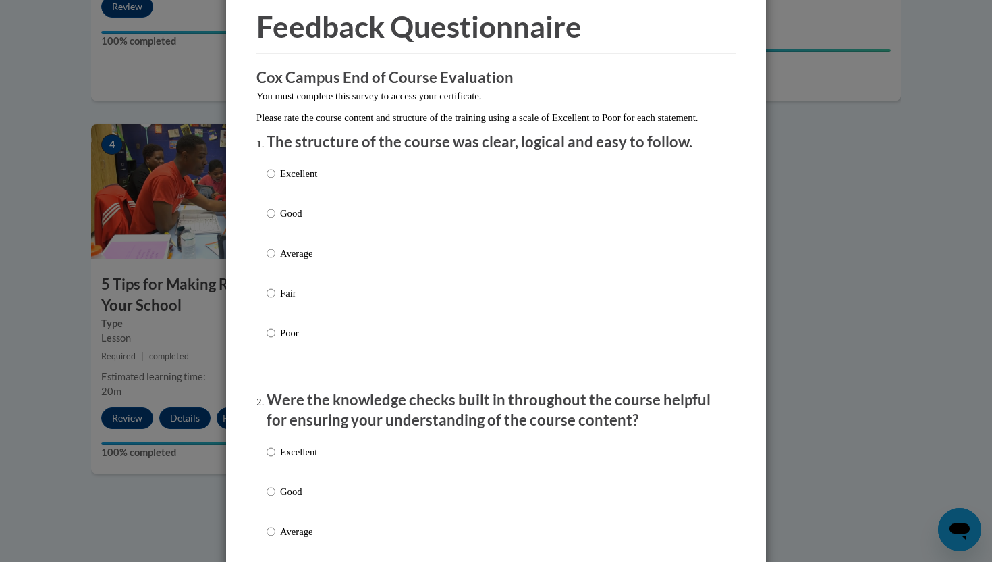
click at [290, 221] on p "Good" at bounding box center [298, 213] width 37 height 15
click at [275, 221] on input "Good" at bounding box center [271, 213] width 9 height 15
radio input "true"
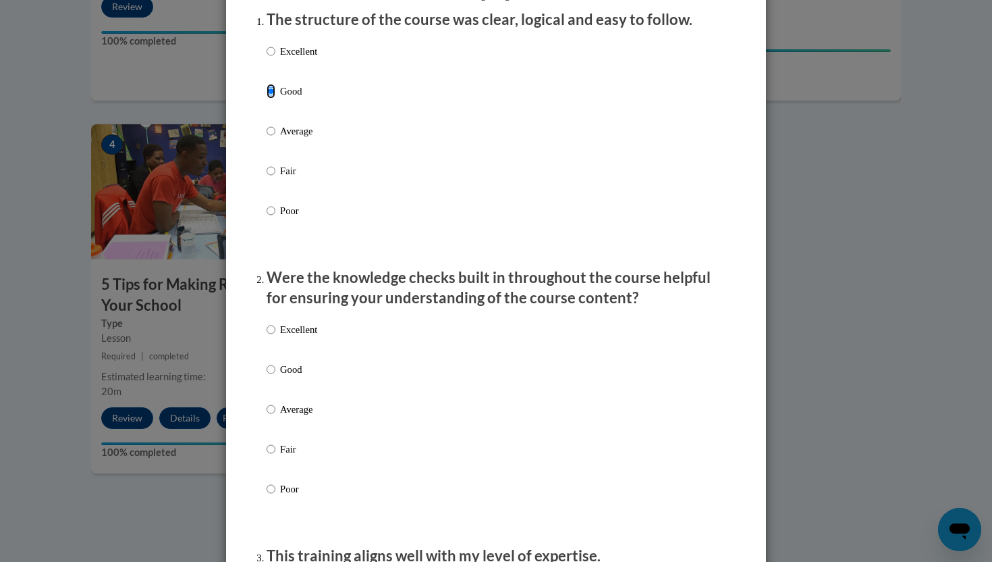
scroll to position [184, 0]
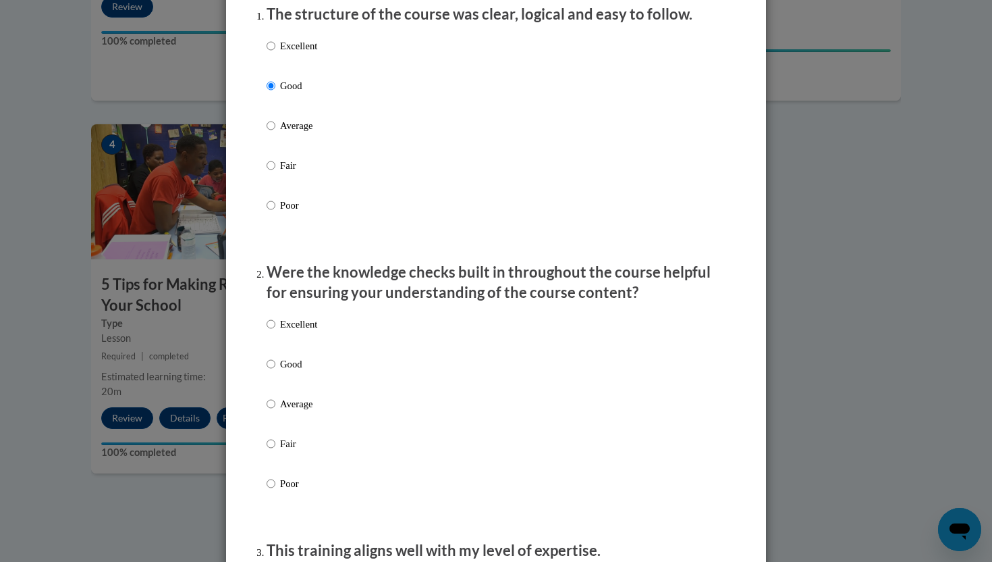
click at [288, 393] on label "Good" at bounding box center [292, 374] width 51 height 36
click at [275, 371] on input "Good" at bounding box center [271, 363] width 9 height 15
radio input "true"
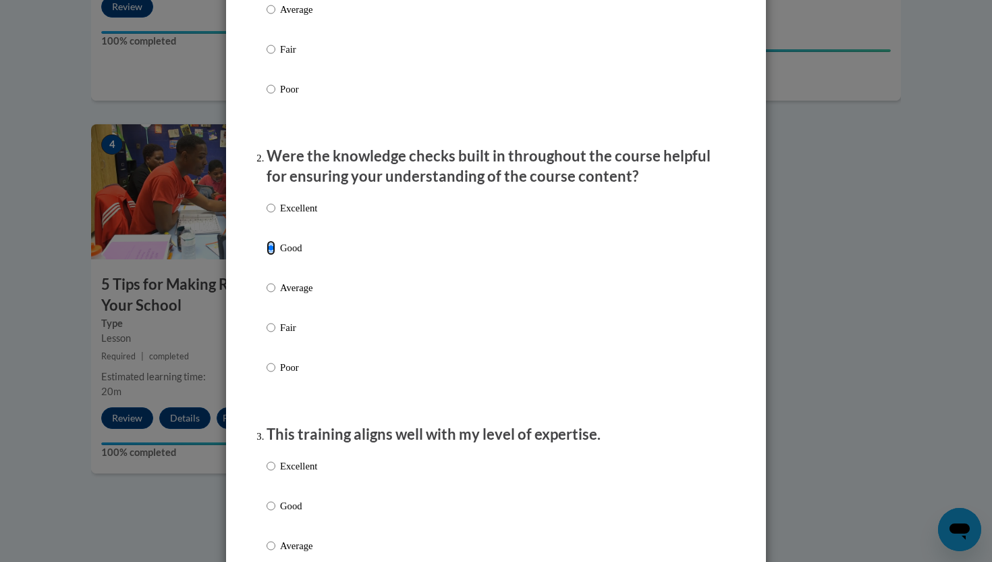
scroll to position [372, 0]
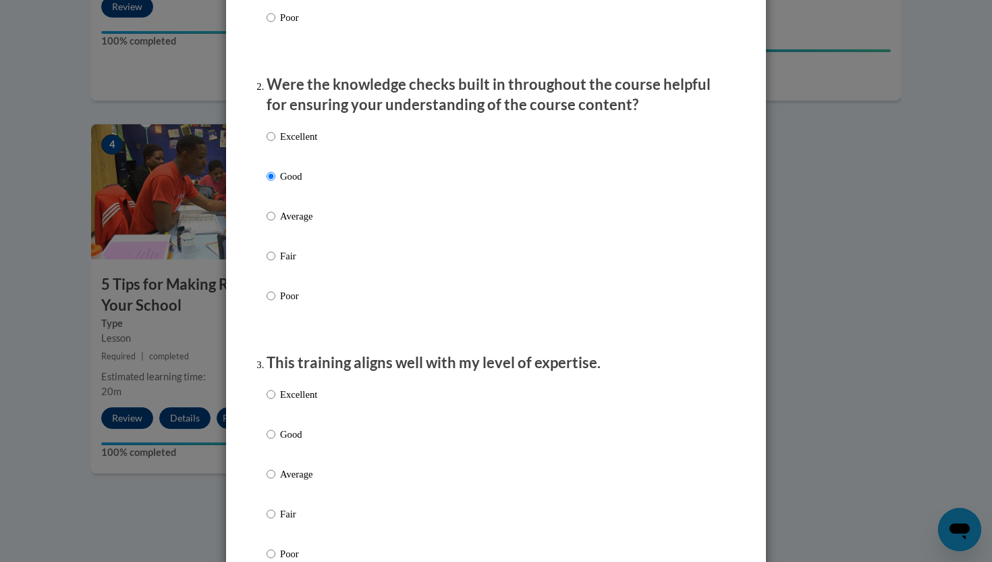
click at [288, 441] on p "Good" at bounding box center [298, 434] width 37 height 15
click at [275, 441] on input "Good" at bounding box center [271, 434] width 9 height 15
radio input "true"
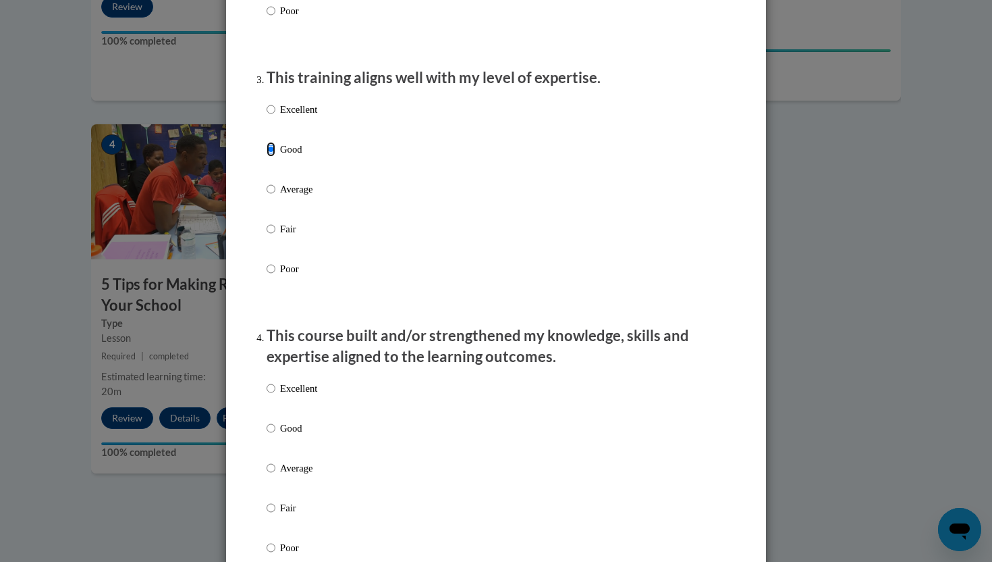
scroll to position [715, 0]
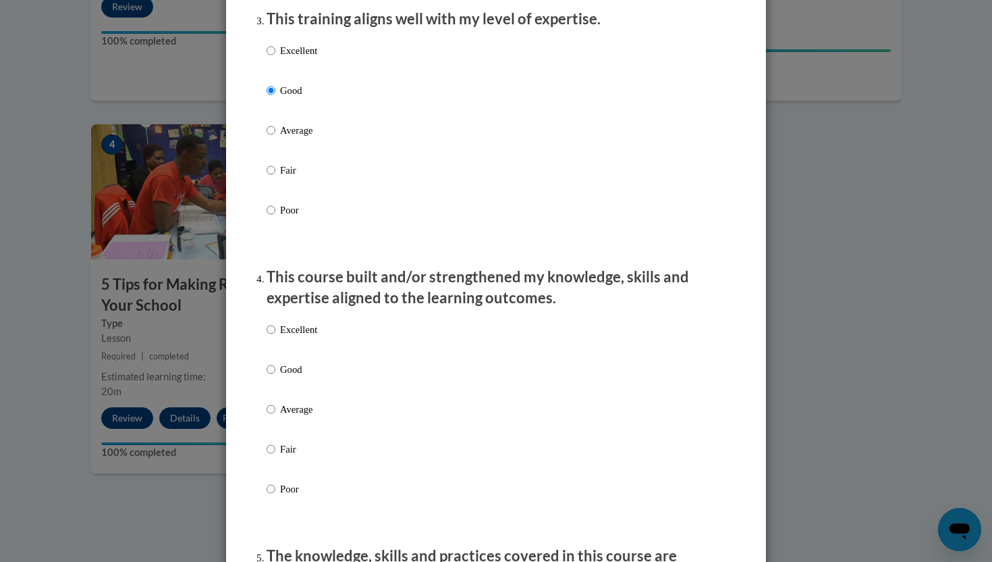
click at [299, 374] on div "Excellent Good Average Fair Poor" at bounding box center [292, 419] width 51 height 209
click at [299, 377] on p "Good" at bounding box center [298, 369] width 37 height 15
click at [275, 377] on input "Good" at bounding box center [271, 369] width 9 height 15
radio input "true"
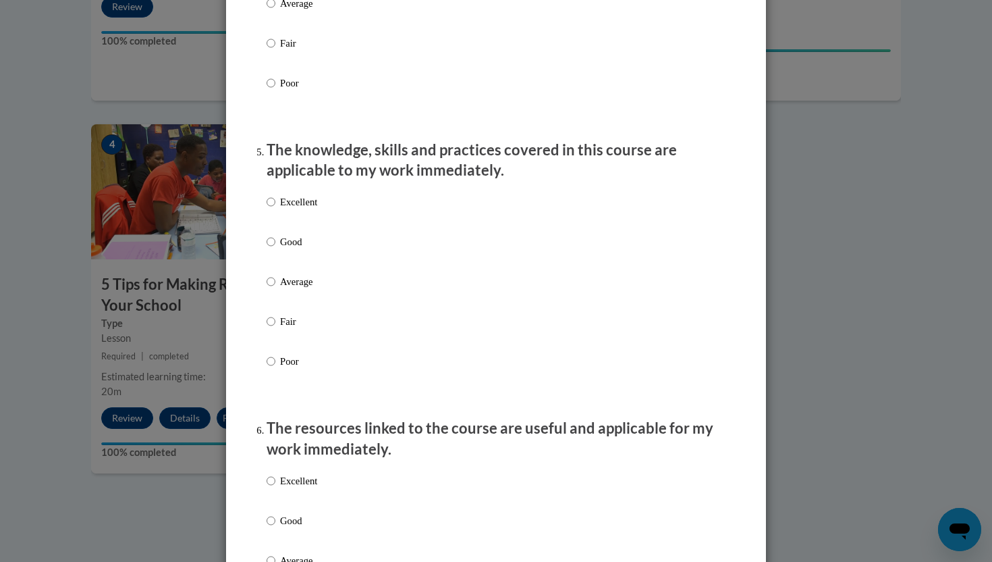
scroll to position [1188, 0]
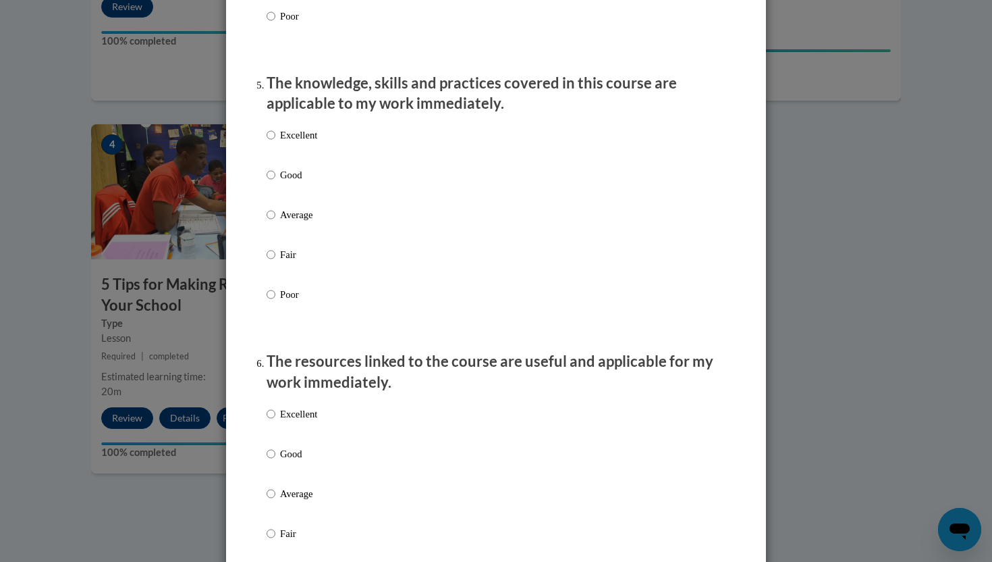
click at [289, 182] on p "Good" at bounding box center [298, 174] width 37 height 15
click at [275, 182] on input "Good" at bounding box center [271, 174] width 9 height 15
radio input "true"
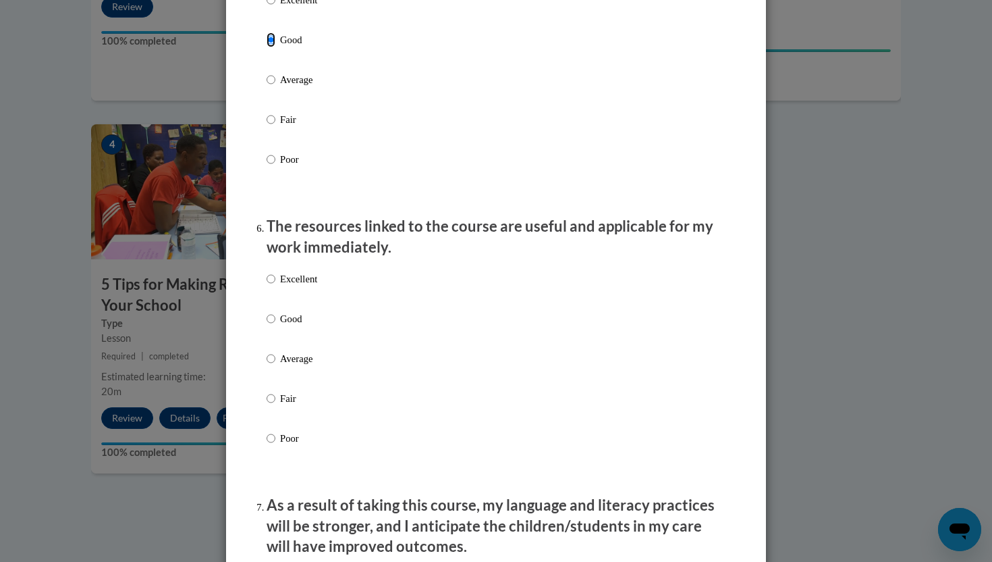
scroll to position [1336, 0]
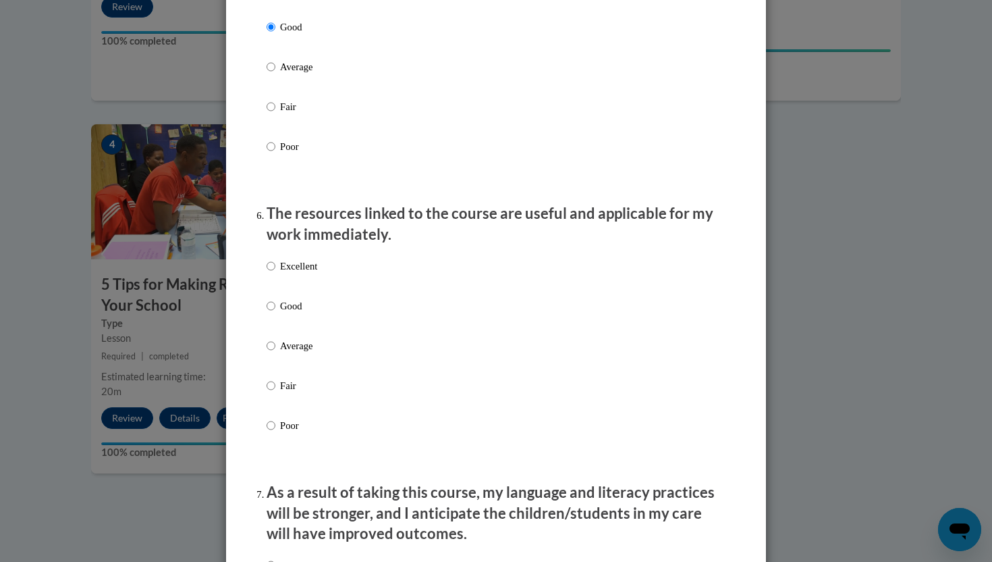
click at [289, 308] on div "Excellent Good Average Fair Poor" at bounding box center [292, 356] width 51 height 209
click at [294, 328] on label "Good" at bounding box center [292, 316] width 51 height 36
click at [275, 313] on input "Good" at bounding box center [271, 305] width 9 height 15
radio input "true"
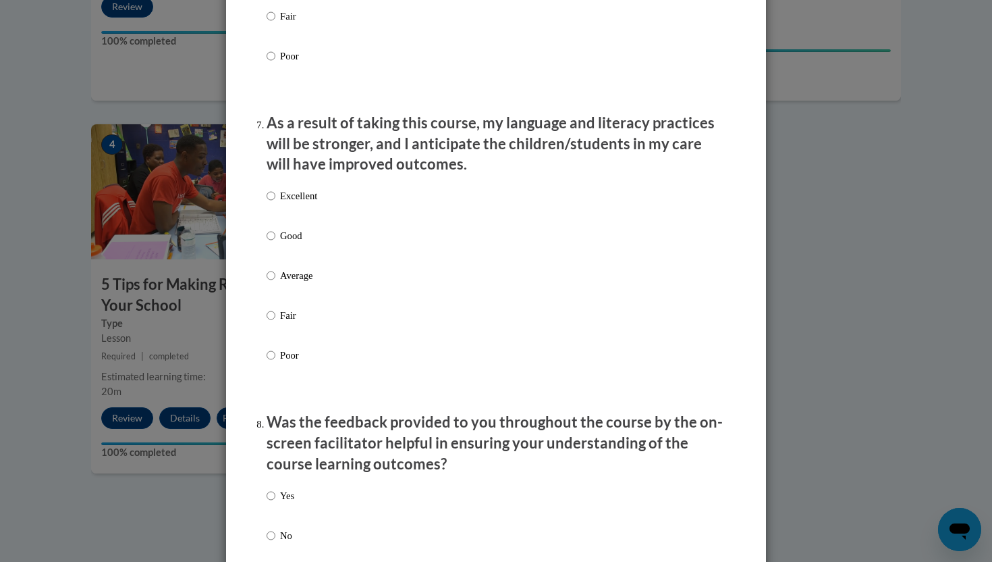
click at [291, 243] on p "Good" at bounding box center [298, 235] width 37 height 15
click at [275, 243] on input "Good" at bounding box center [271, 235] width 9 height 15
radio input "true"
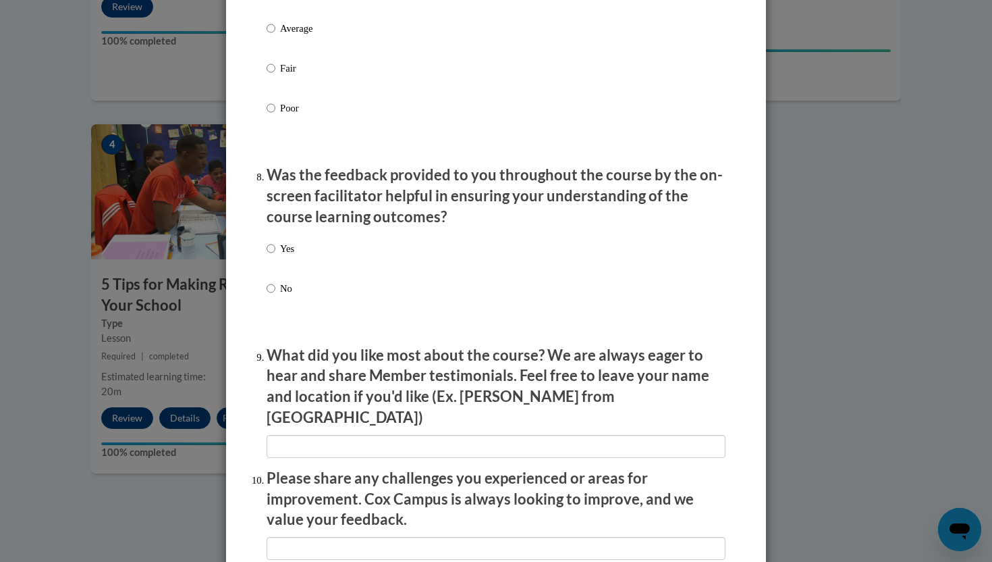
scroll to position [1955, 0]
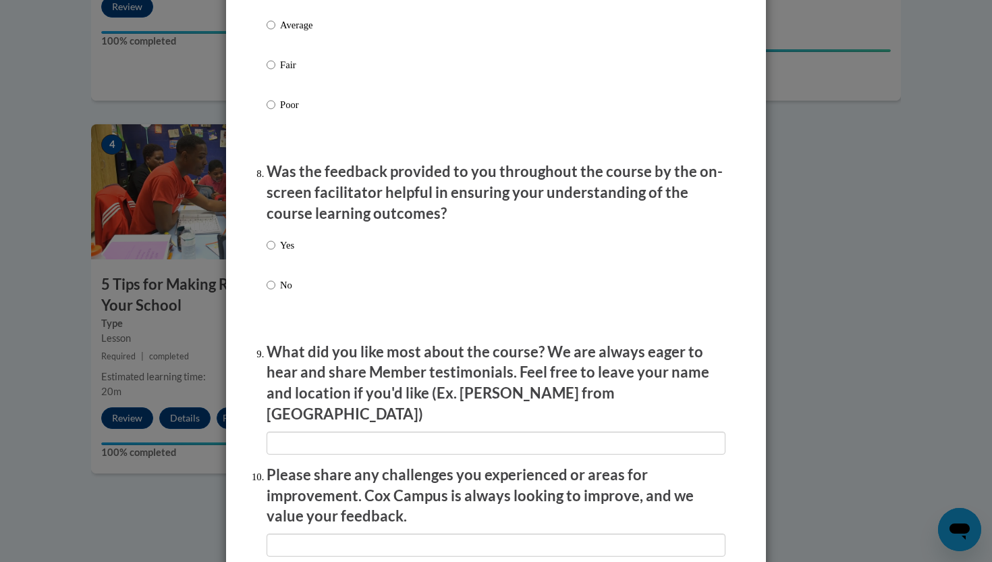
click at [284, 274] on label "Yes" at bounding box center [281, 256] width 28 height 36
click at [275, 252] on input "Yes" at bounding box center [271, 245] width 9 height 15
radio input "true"
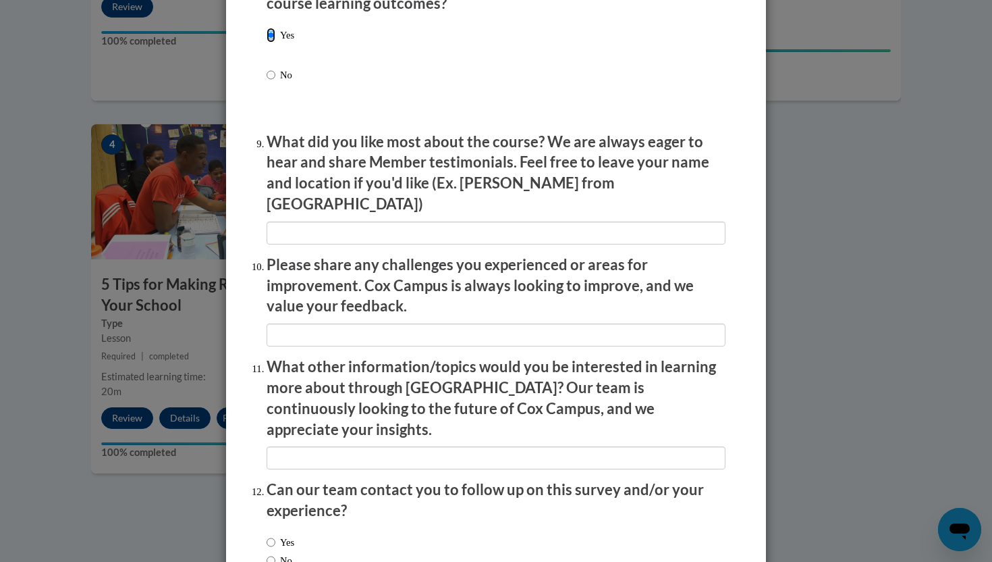
scroll to position [2171, 0]
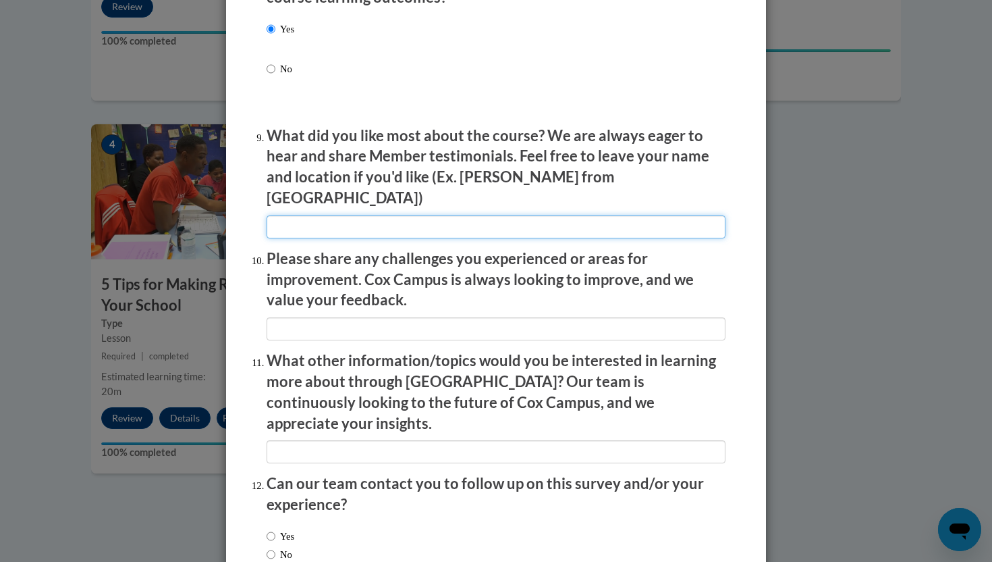
click at [362, 218] on input "textbox" at bounding box center [496, 226] width 459 height 23
type input "the pace"
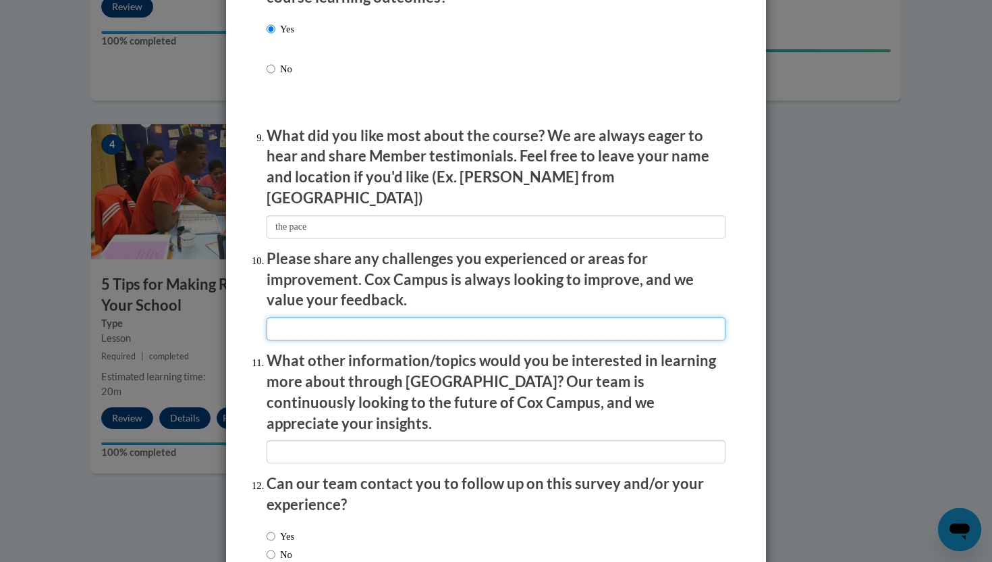
click at [366, 323] on input "textbox" at bounding box center [496, 328] width 459 height 23
type input "n/a"
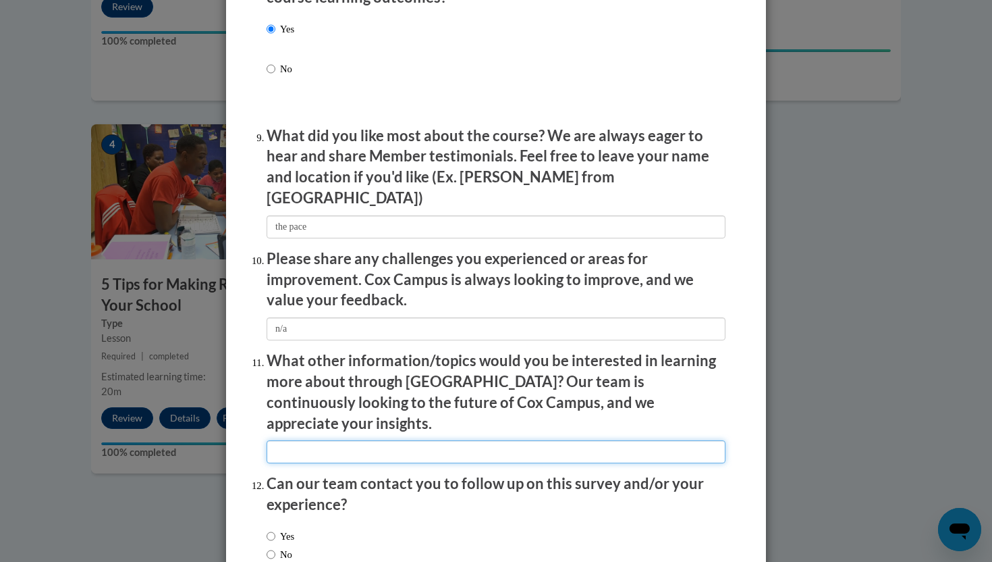
click at [359, 440] on input "textbox" at bounding box center [496, 451] width 459 height 23
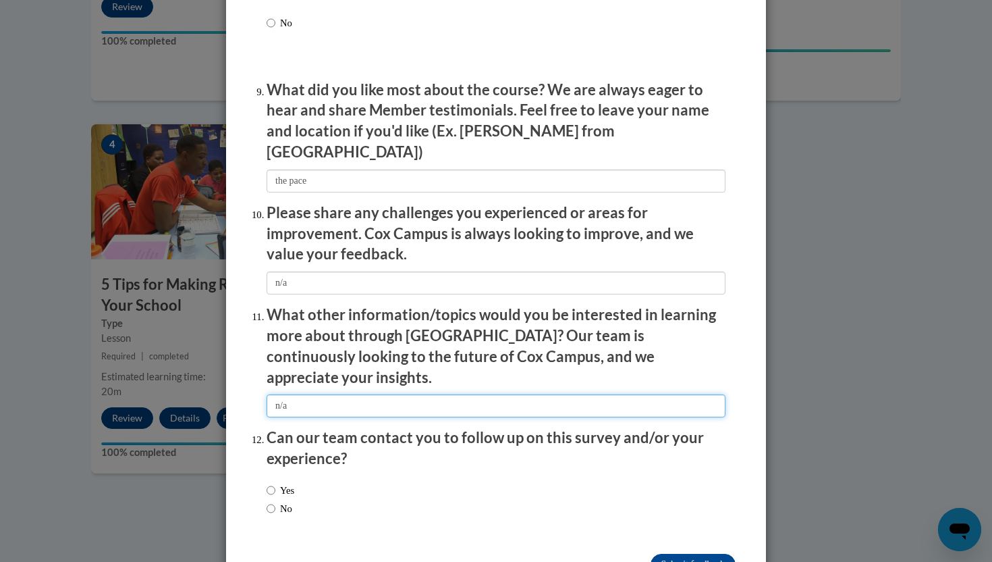
scroll to position [2234, 0]
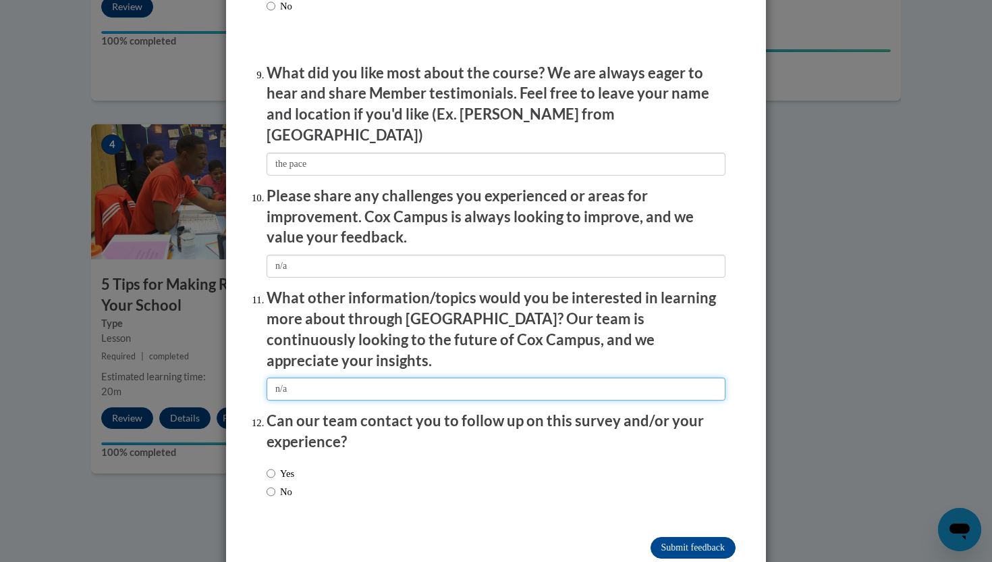
type input "n/a"
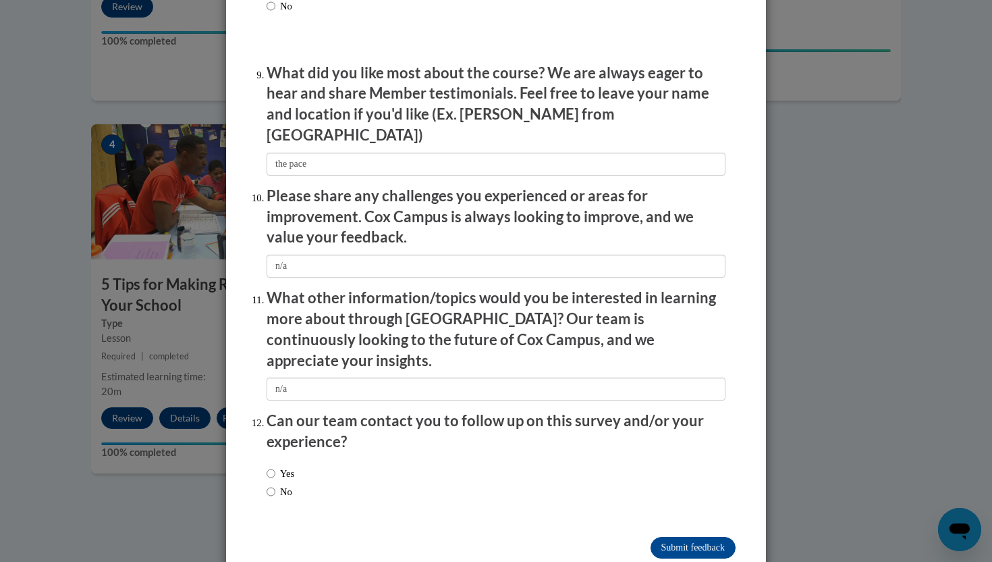
click at [329, 459] on div "Yes No" at bounding box center [496, 484] width 459 height 51
click at [287, 484] on label "No" at bounding box center [280, 491] width 26 height 15
click at [275, 484] on input "No" at bounding box center [271, 491] width 9 height 15
radio input "true"
click at [713, 537] on input "Submit feedback" at bounding box center [693, 548] width 85 height 22
